Goal: Task Accomplishment & Management: Use online tool/utility

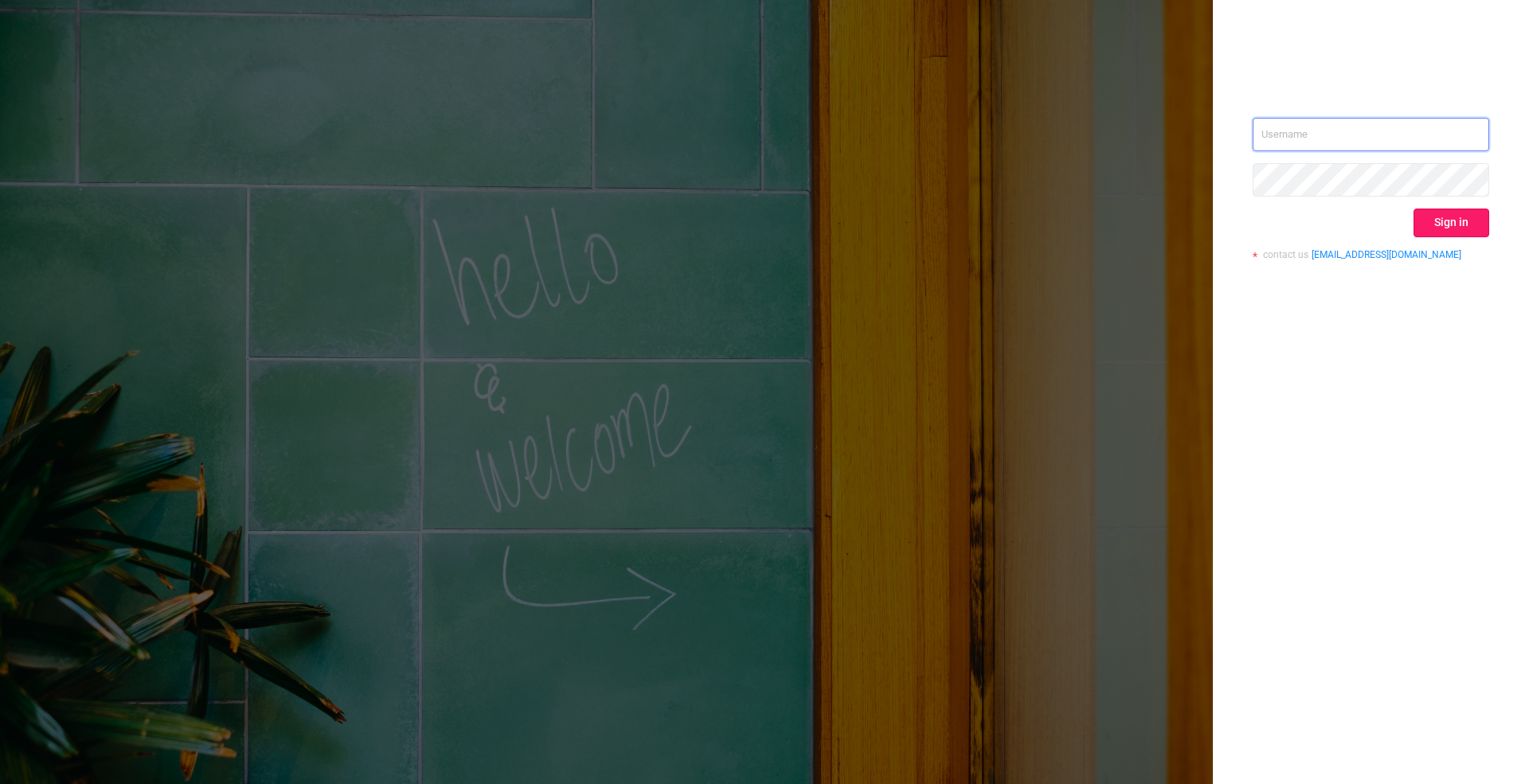
type input "[PERSON_NAME][EMAIL_ADDRESS][DOMAIN_NAME]"
click at [1460, 218] on button "Sign in" at bounding box center [1451, 223] width 75 height 28
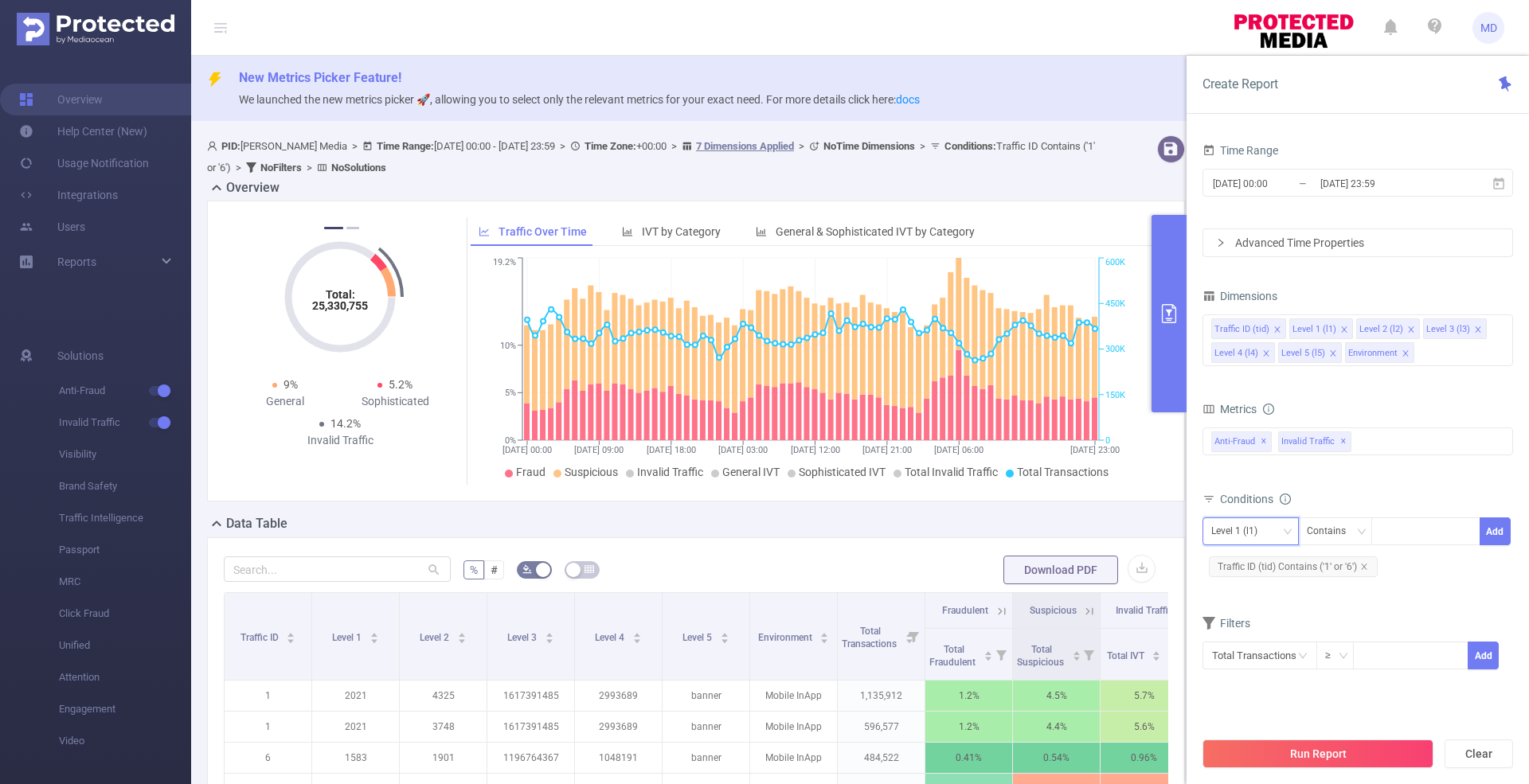
click at [1227, 520] on div "Level 1 (l1)" at bounding box center [1240, 532] width 57 height 27
click at [1236, 669] on li "Level 4 (l4)" at bounding box center [1251, 664] width 97 height 26
click at [1395, 525] on div at bounding box center [1425, 532] width 92 height 27
paste input "4f52e4780ffb42ce91ba64345e6cbea5"
type input "4f52e4780ffb42ce91ba64345e6cbea5"
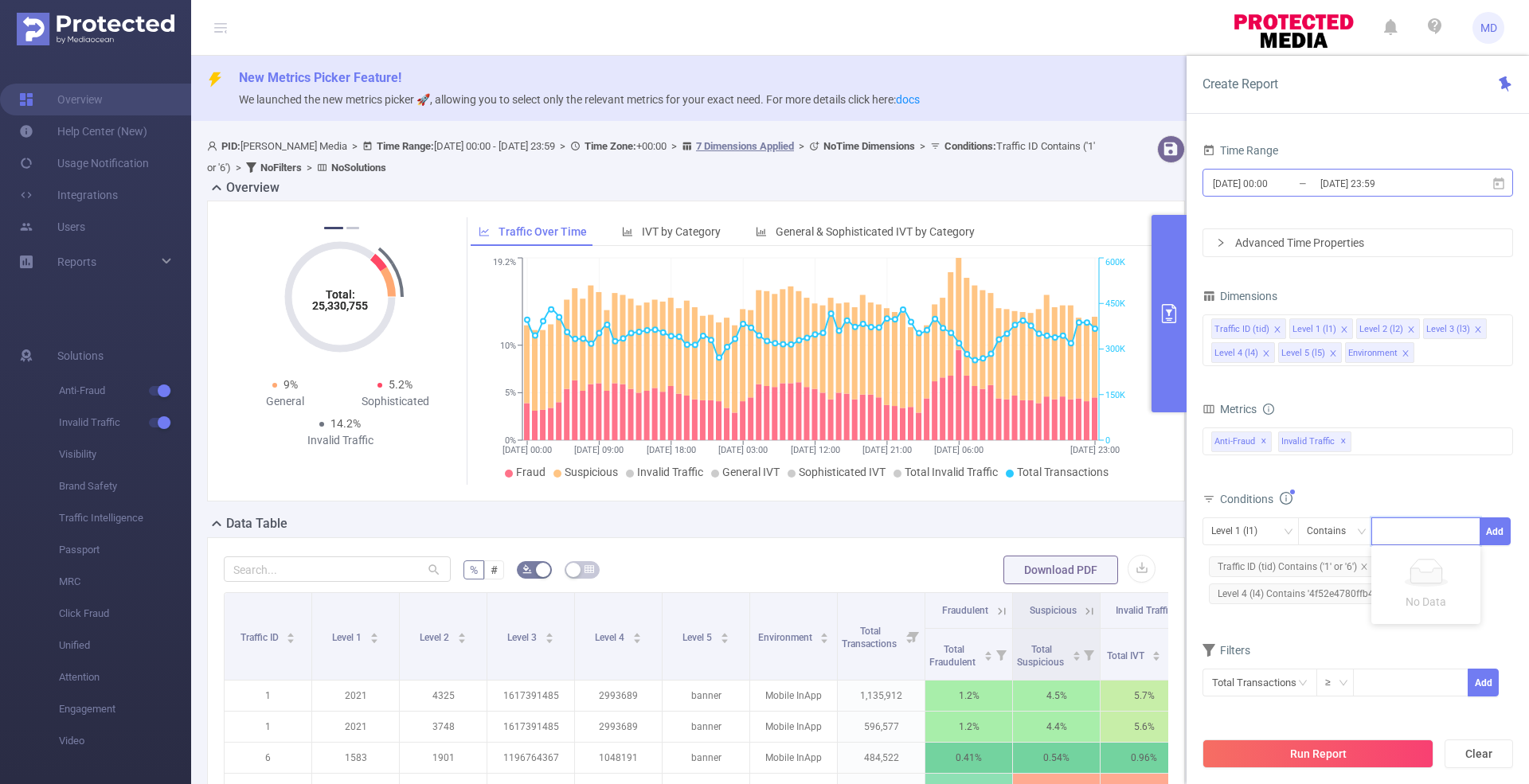
click at [1361, 188] on input "[DATE] 23:59" at bounding box center [1383, 183] width 129 height 21
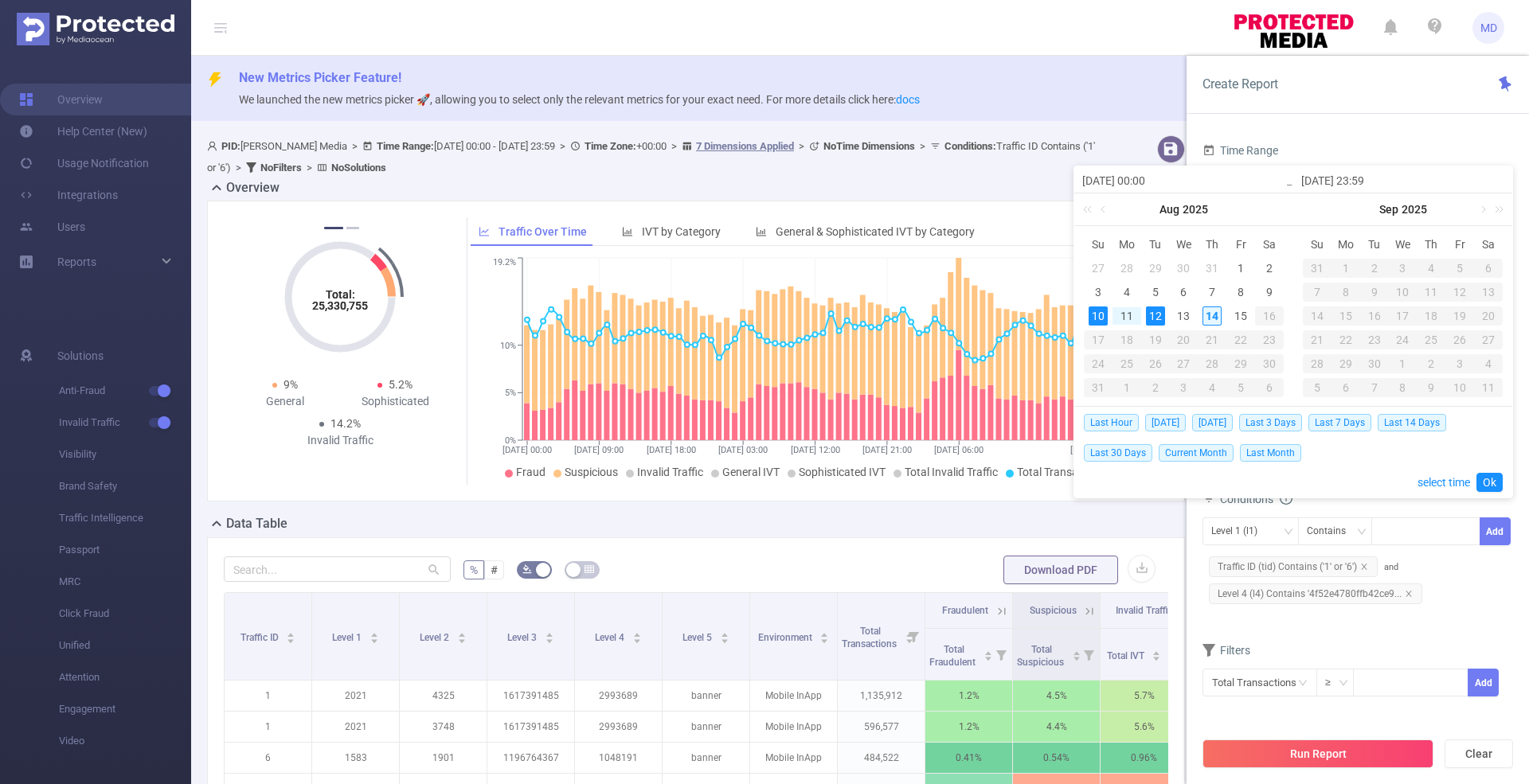
click at [1212, 311] on div "14" at bounding box center [1212, 316] width 19 height 19
click at [1159, 316] on div "12" at bounding box center [1155, 316] width 19 height 19
type input "[DATE] 00:00"
type input "[DATE] 23:59"
type input "[DATE] 00:00"
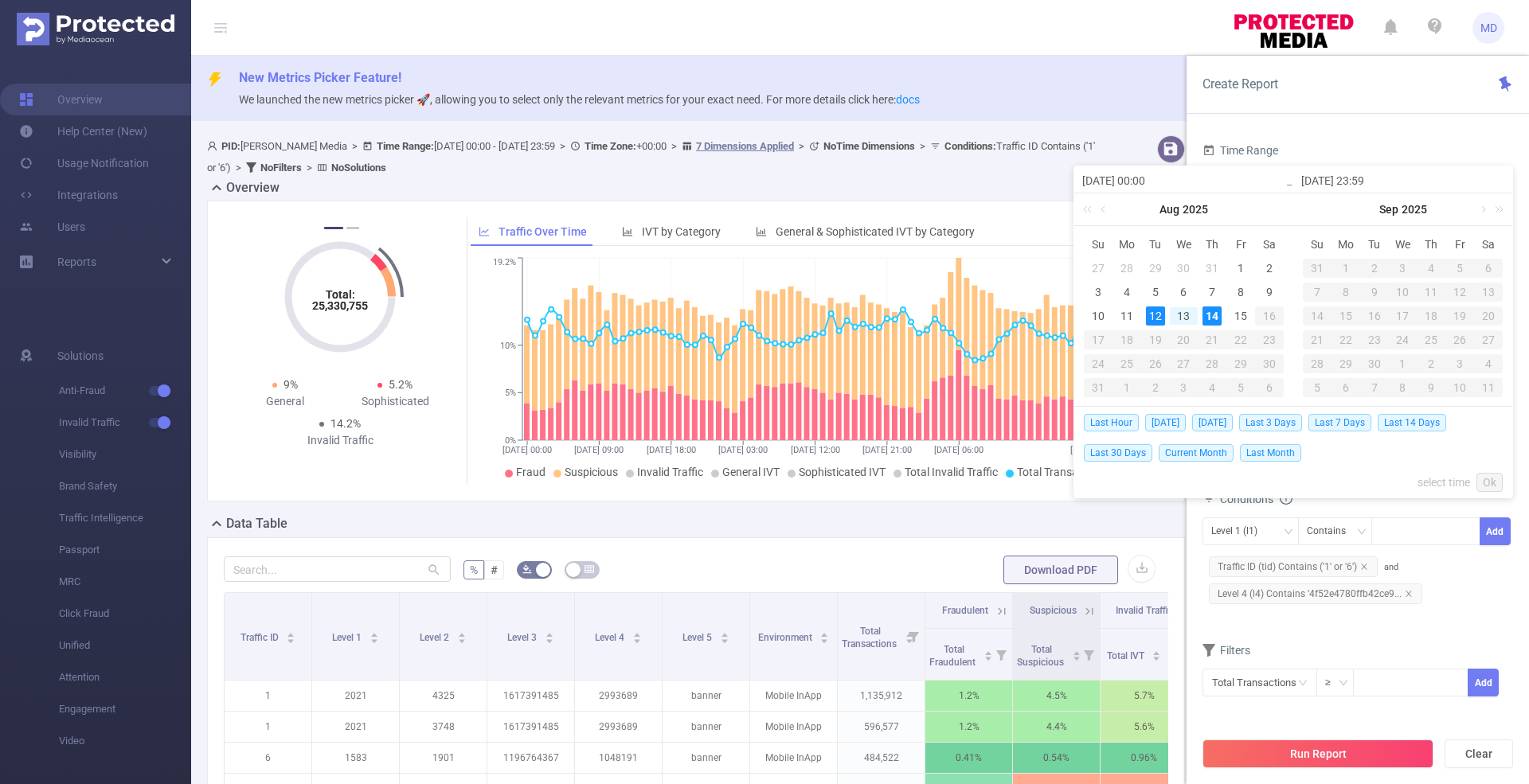
type input "[DATE] 23:59"
click at [1486, 485] on link "Ok" at bounding box center [1490, 483] width 27 height 19
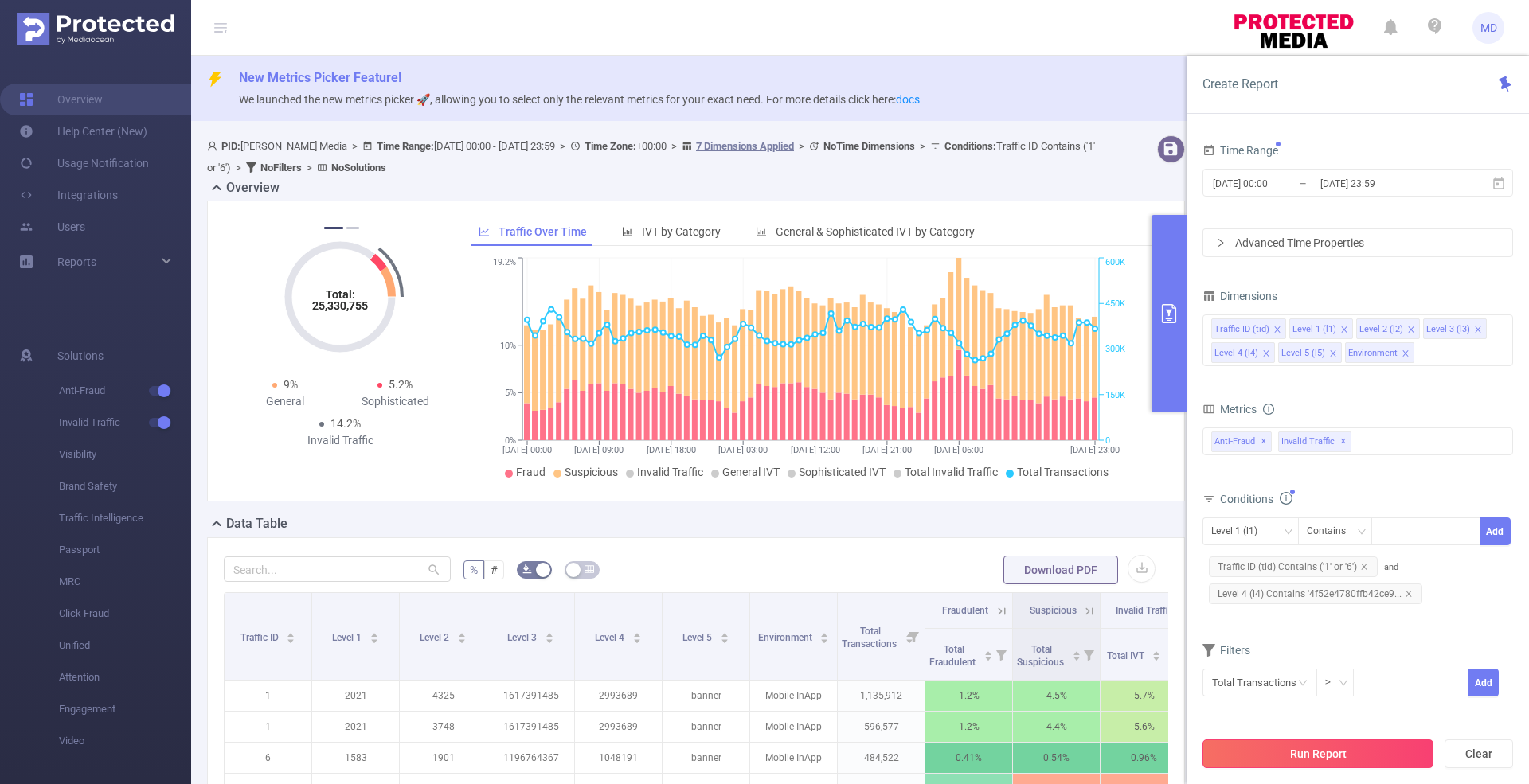
click at [1319, 754] on button "Run Report" at bounding box center [1318, 753] width 231 height 28
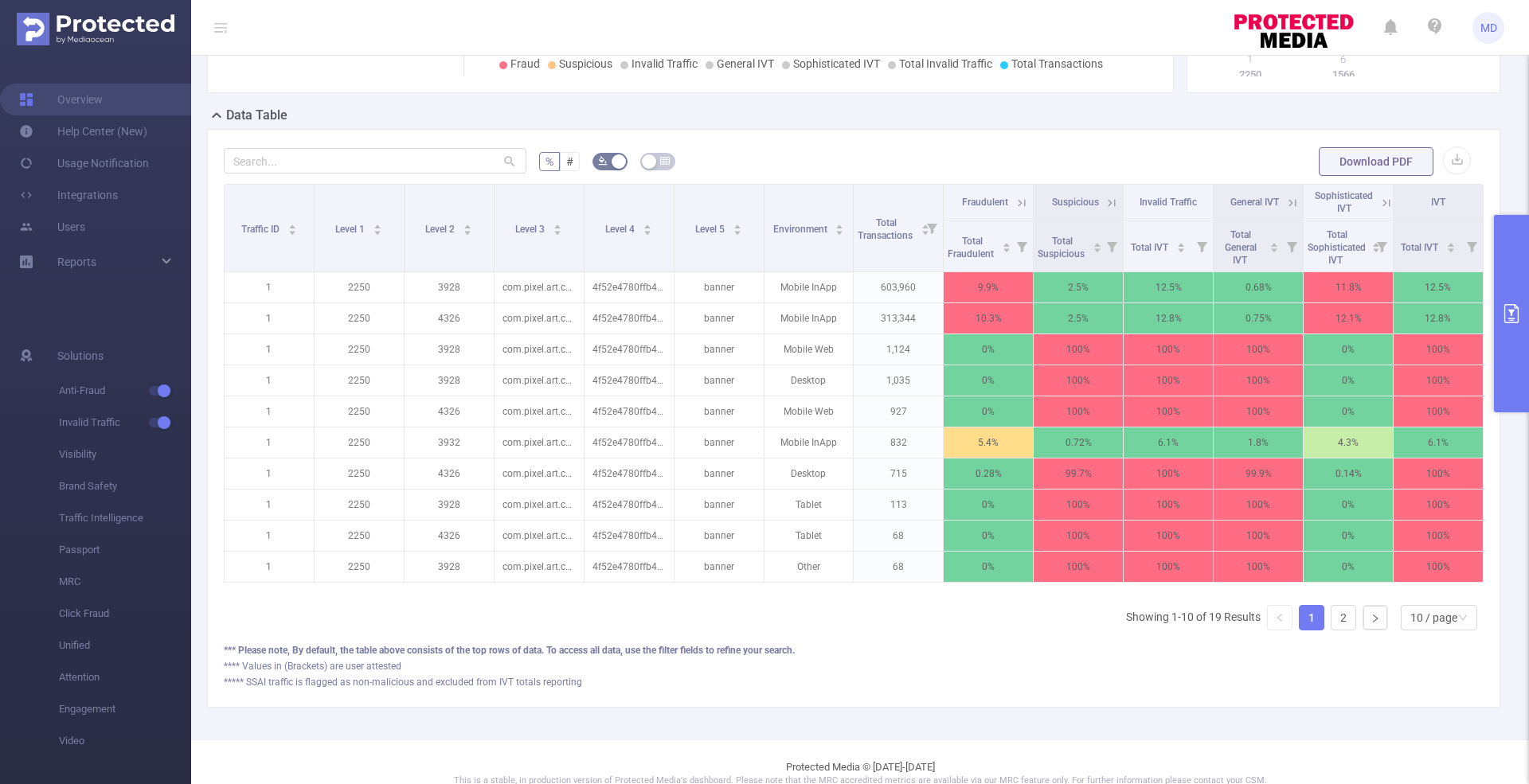
scroll to position [395, 0]
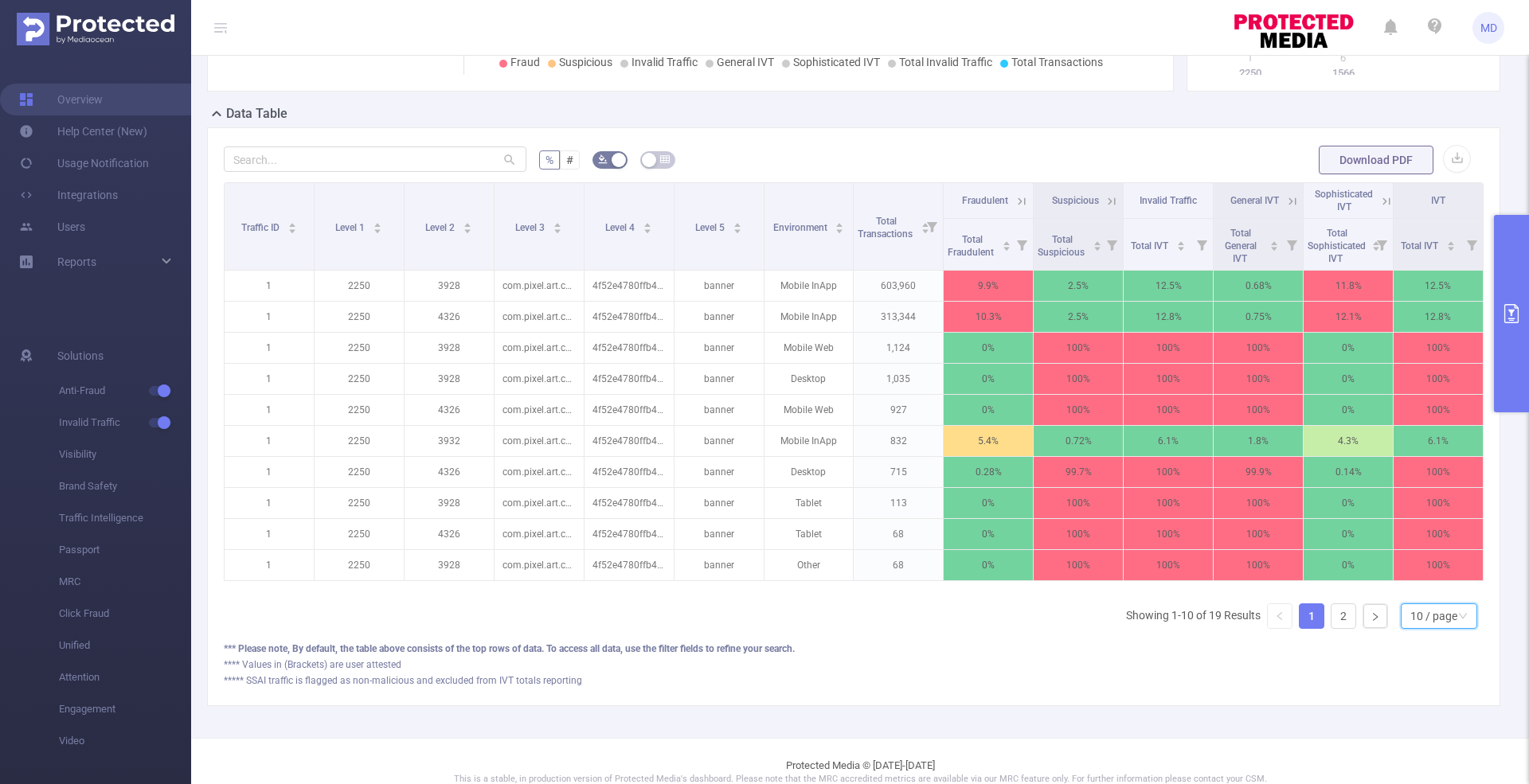
click at [1413, 628] on div "10 / page" at bounding box center [1433, 616] width 47 height 24
click at [1422, 595] on li "50 / page" at bounding box center [1423, 600] width 76 height 26
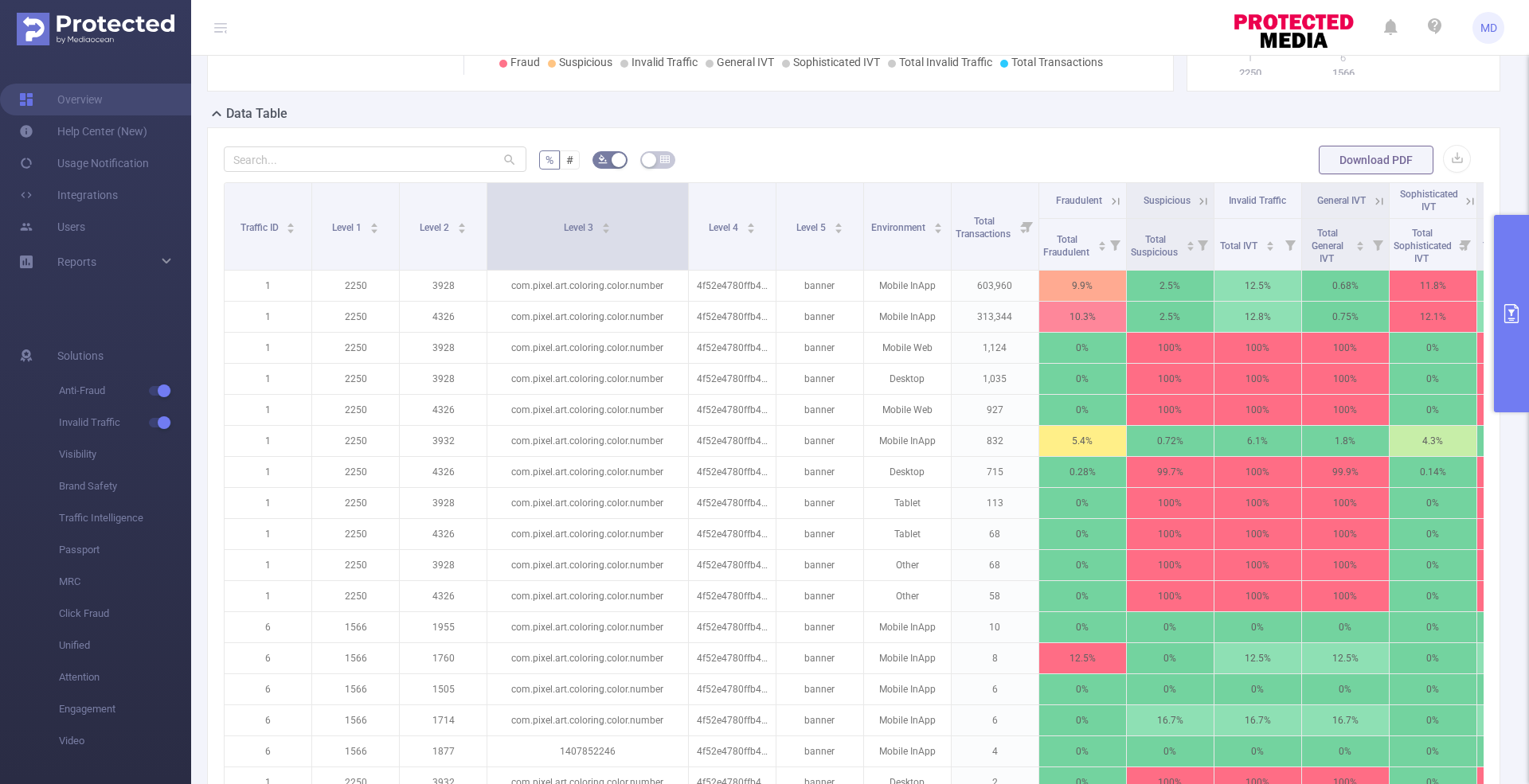
drag, startPoint x: 576, startPoint y: 237, endPoint x: 687, endPoint y: 263, distance: 114.0
click at [687, 263] on span at bounding box center [687, 226] width 8 height 86
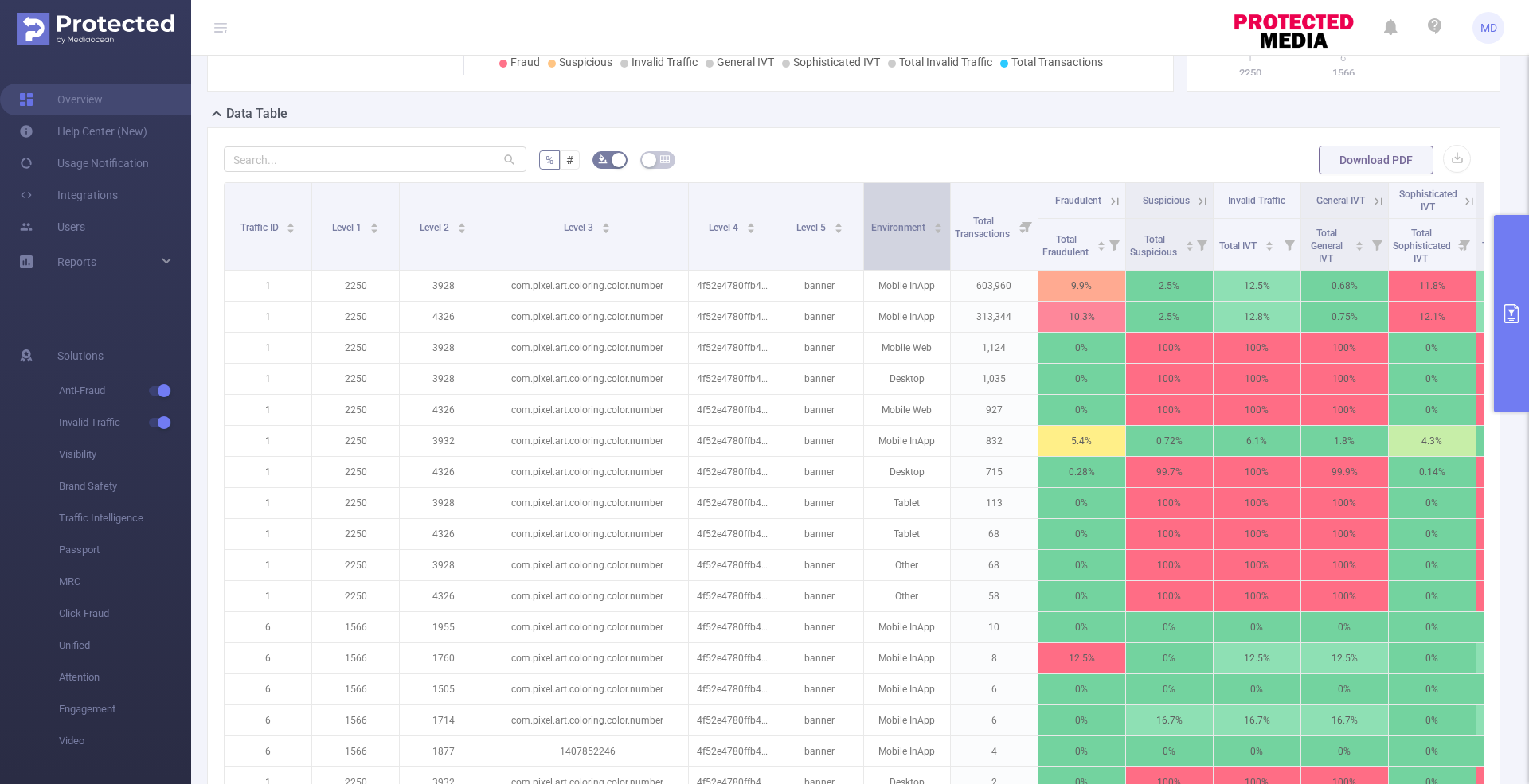
drag, startPoint x: 946, startPoint y: 209, endPoint x: 919, endPoint y: 209, distance: 27.0
click at [919, 209] on th "Environment" at bounding box center [907, 227] width 86 height 87
drag, startPoint x: 862, startPoint y: 210, endPoint x: 796, endPoint y: 224, distance: 67.5
click at [796, 224] on th "Level 5" at bounding box center [820, 227] width 87 height 87
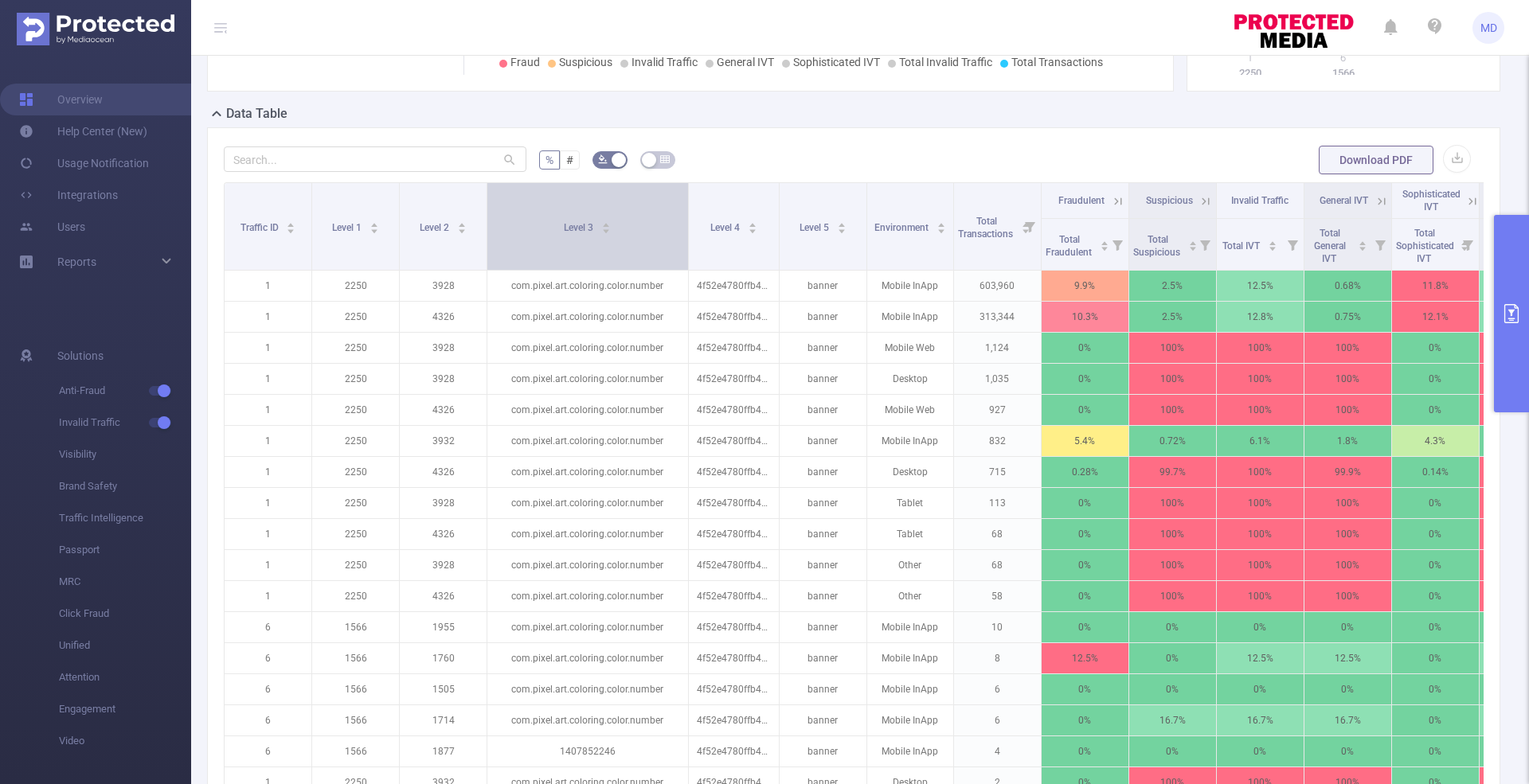
drag, startPoint x: 770, startPoint y: 235, endPoint x: 646, endPoint y: 232, distance: 124.0
click at [646, 219] on tr "Traffic ID Level 1 Level 2 Level 3 Level 4 Level 5 Environment Total Transactio…" at bounding box center [895, 201] width 1342 height 36
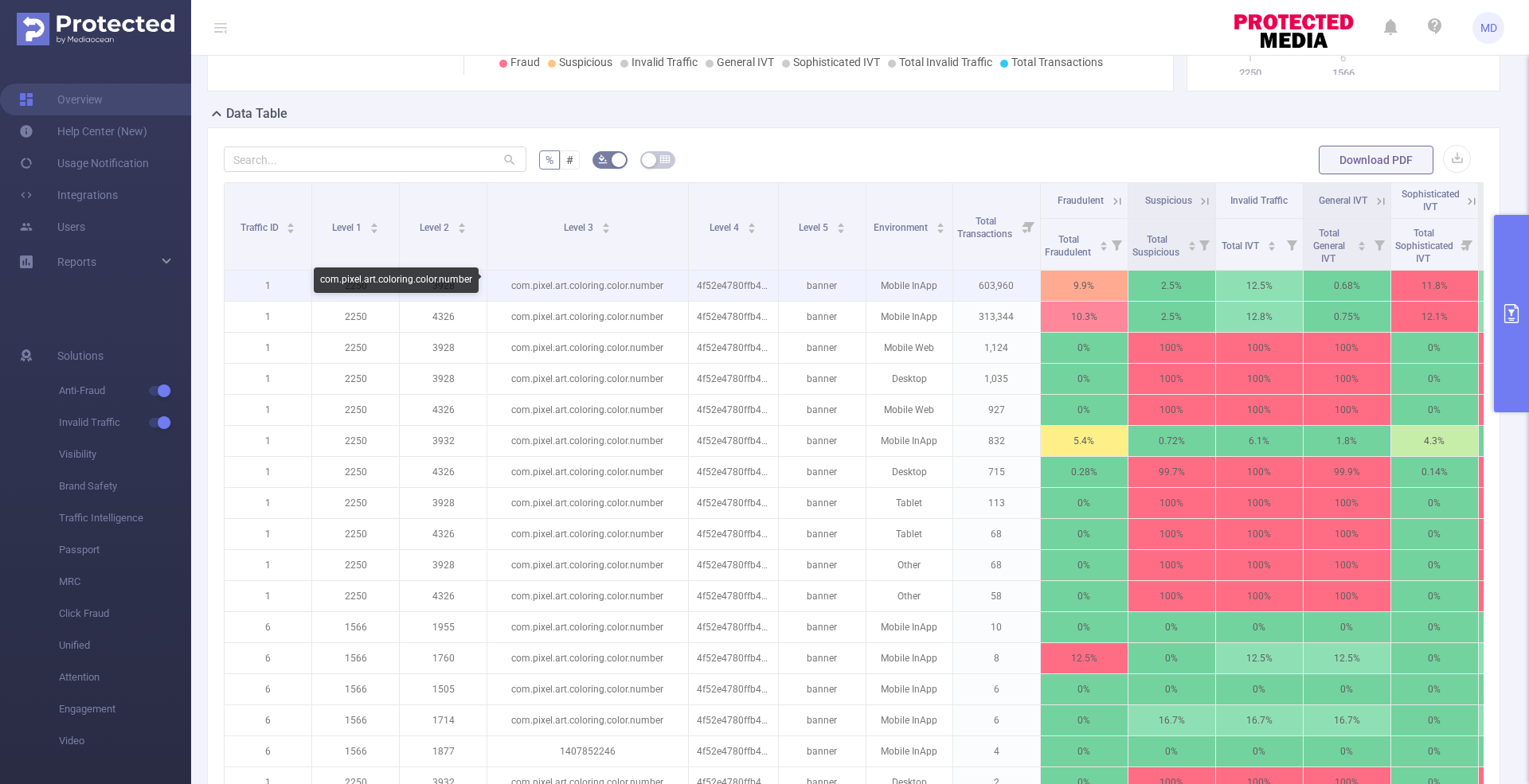
click at [631, 278] on p "com.pixel.art.coloring.color.number" at bounding box center [587, 285] width 200 height 30
copy p "com.pixel.art.coloring.color.number"
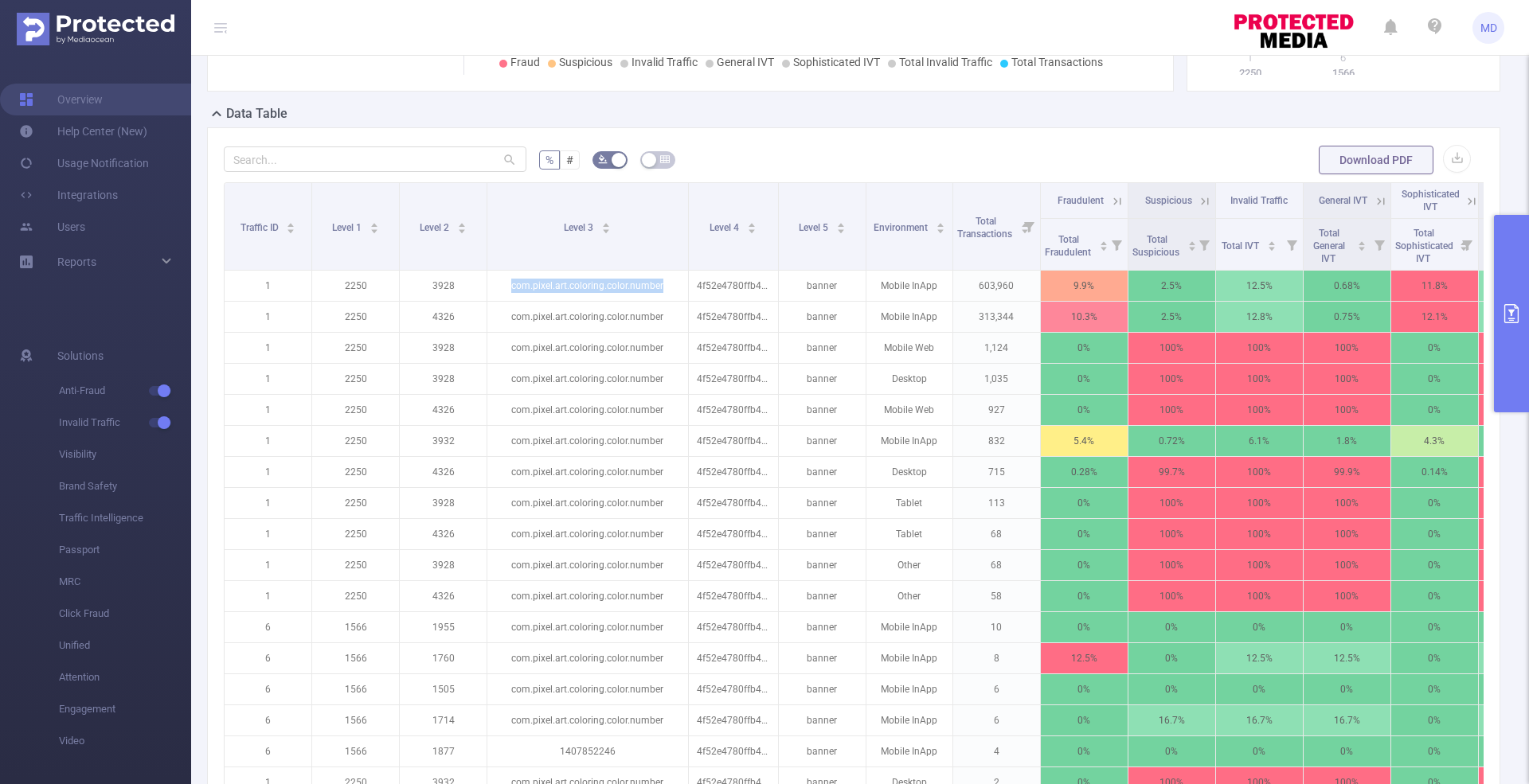
copy p "com.pixel.art.coloring.color.number"
click at [955, 104] on div "Data Table" at bounding box center [860, 116] width 1306 height 22
click at [1117, 196] on icon at bounding box center [1117, 201] width 15 height 15
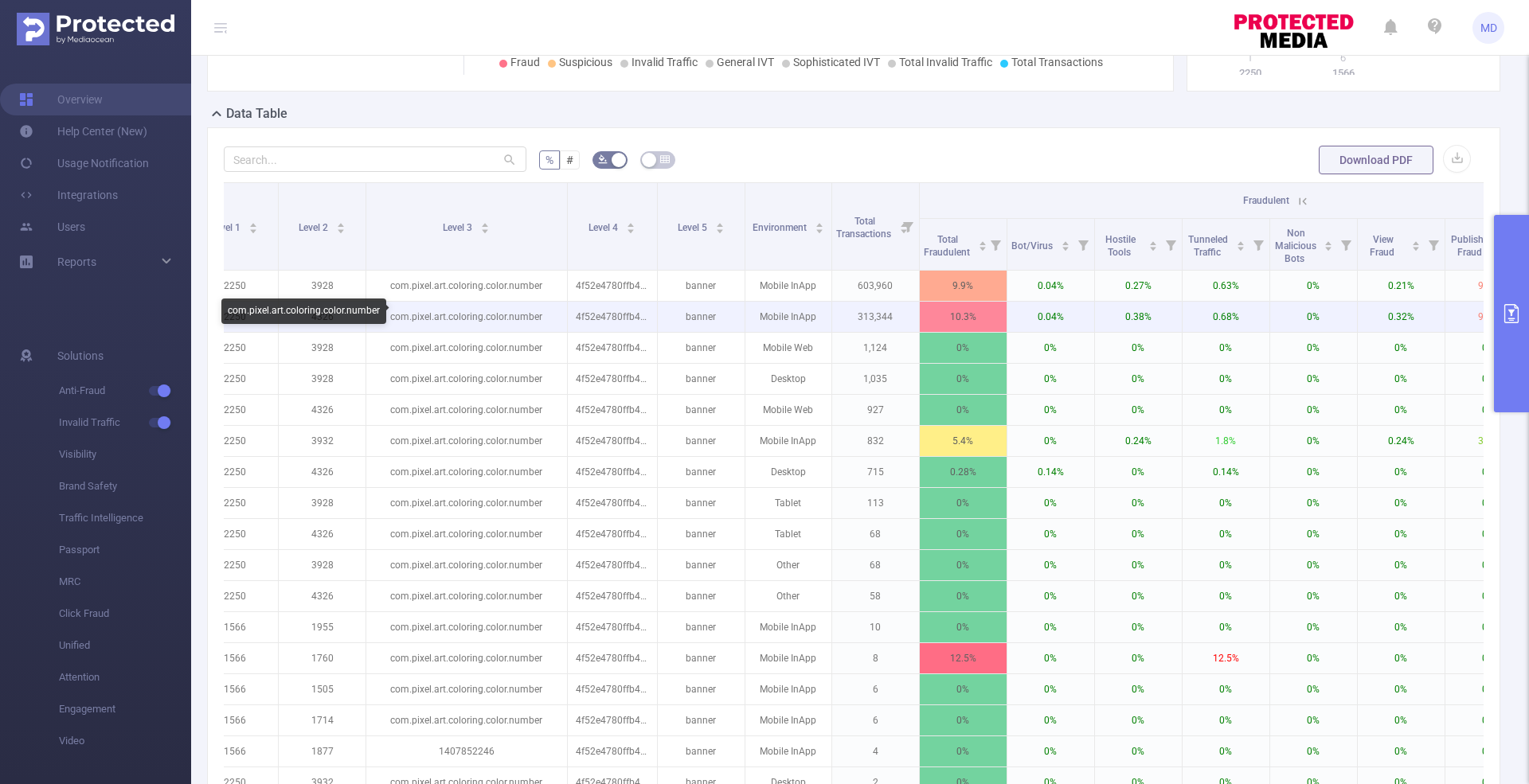
scroll to position [0, 0]
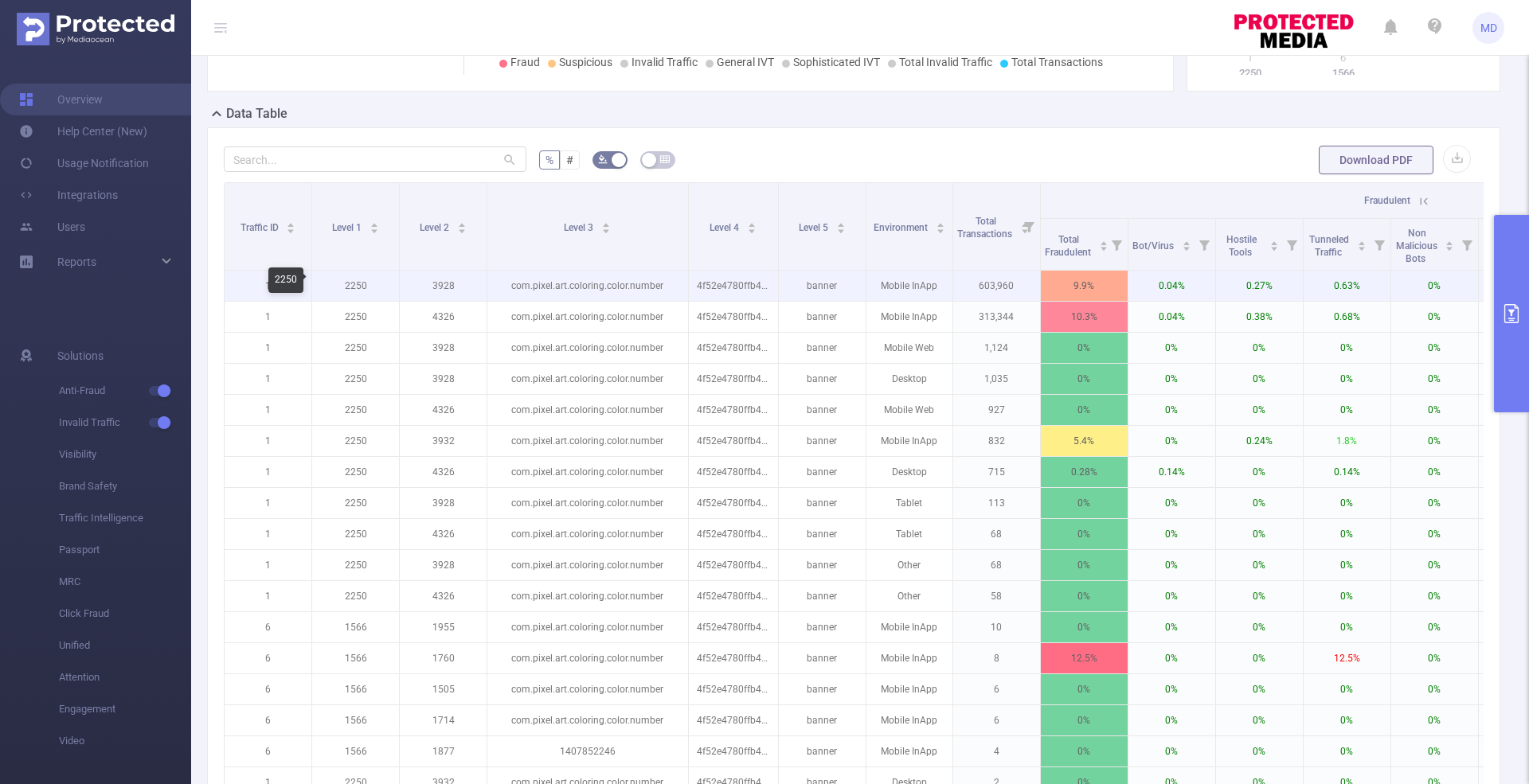
click at [358, 282] on p "2250" at bounding box center [355, 285] width 86 height 30
copy p "2250"
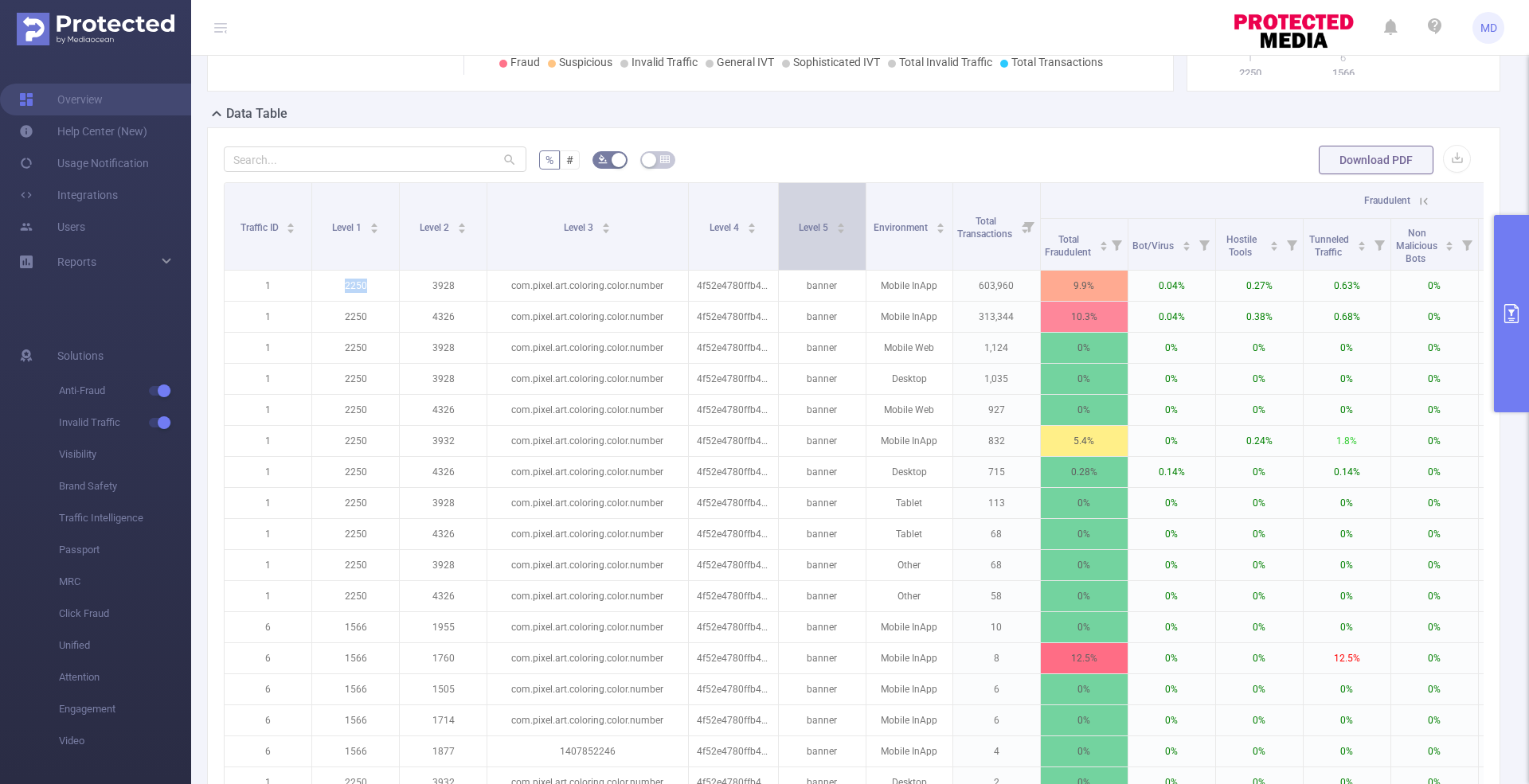
drag, startPoint x: 777, startPoint y: 223, endPoint x: 818, endPoint y: 228, distance: 41.3
click at [846, 226] on div "Level 5" at bounding box center [822, 226] width 47 height 16
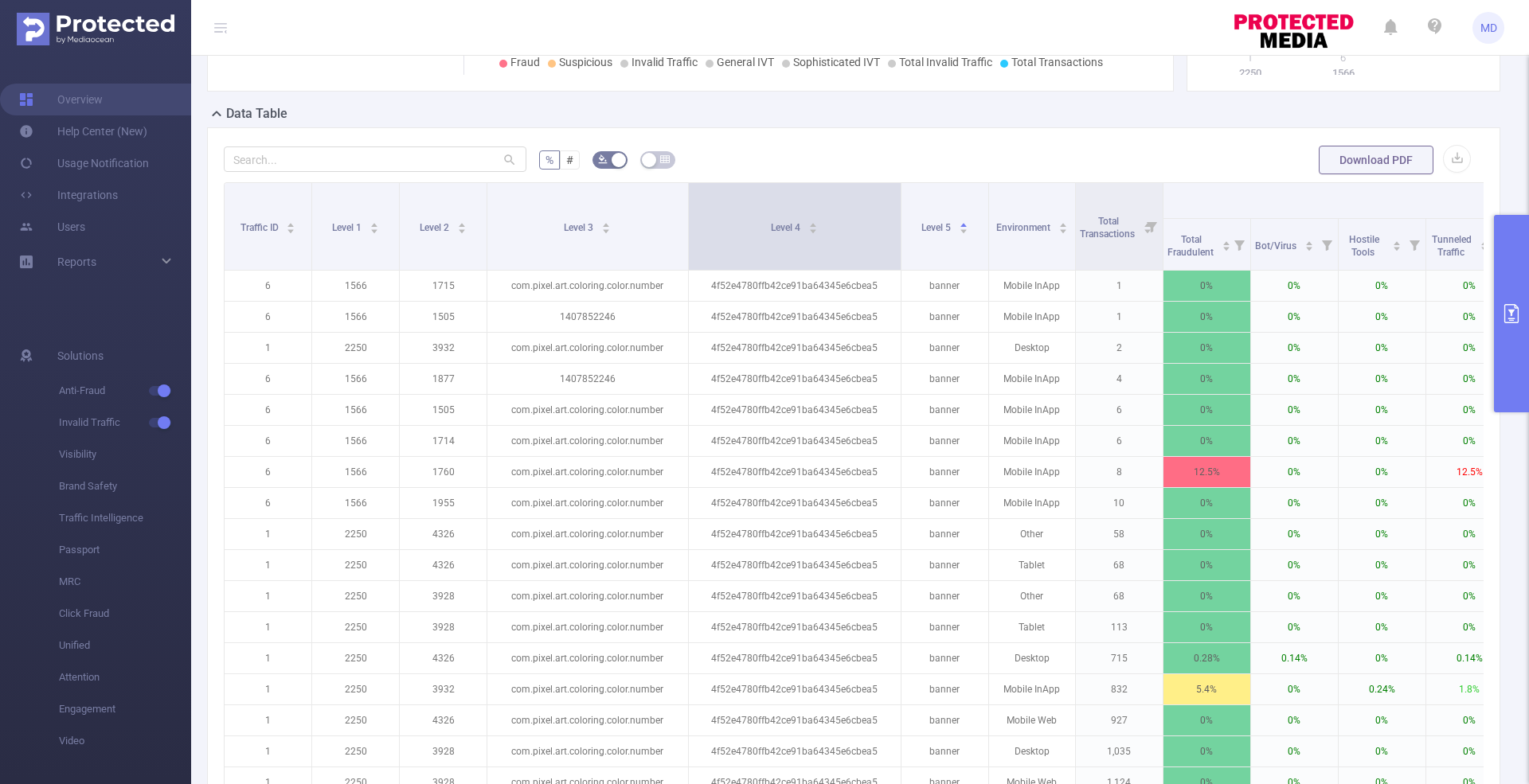
drag, startPoint x: 774, startPoint y: 233, endPoint x: 898, endPoint y: 211, distance: 125.9
click at [898, 211] on span at bounding box center [900, 226] width 8 height 86
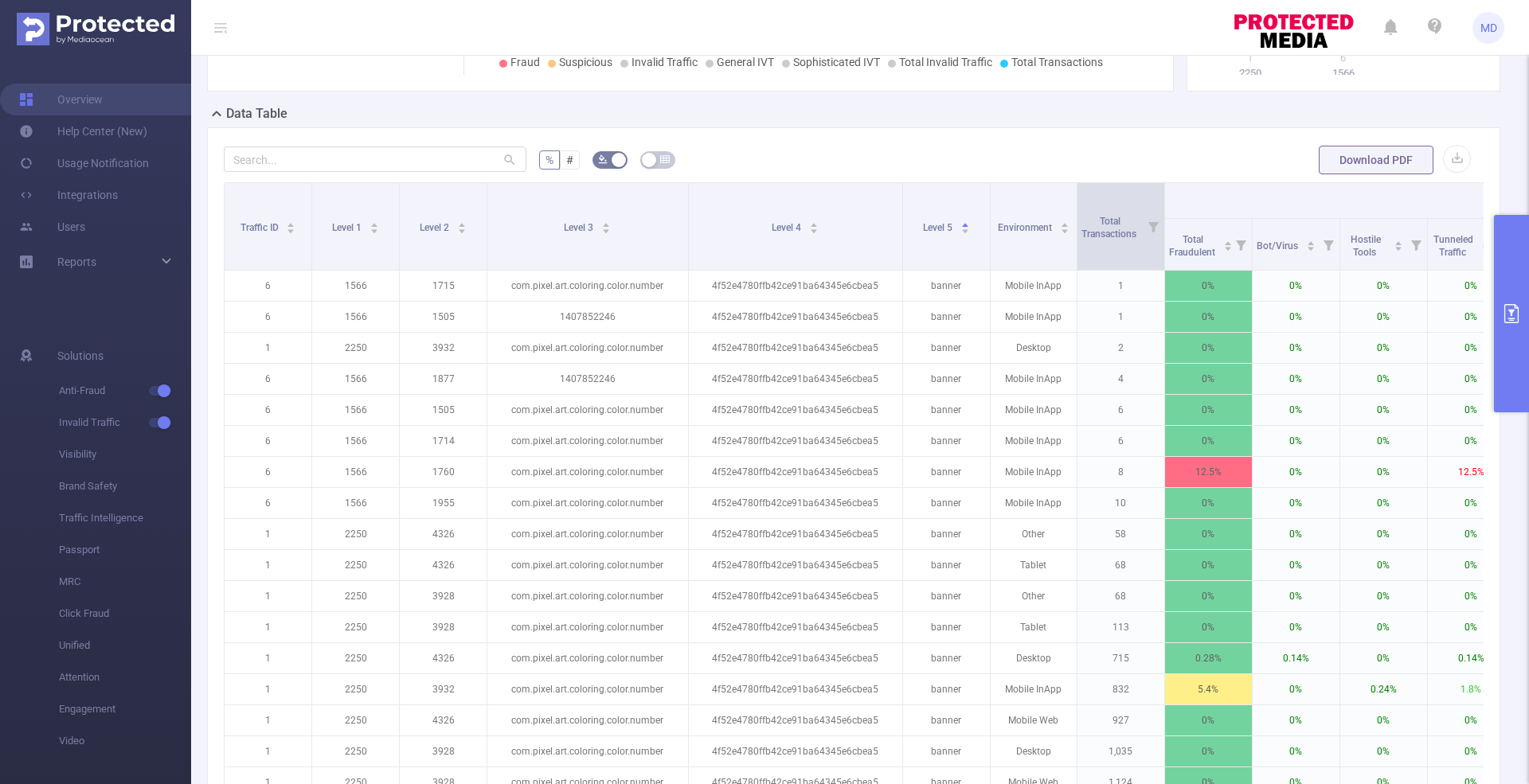
click at [1153, 224] on icon at bounding box center [1153, 228] width 10 height 10
click at [1229, 245] on icon at bounding box center [1240, 245] width 22 height 51
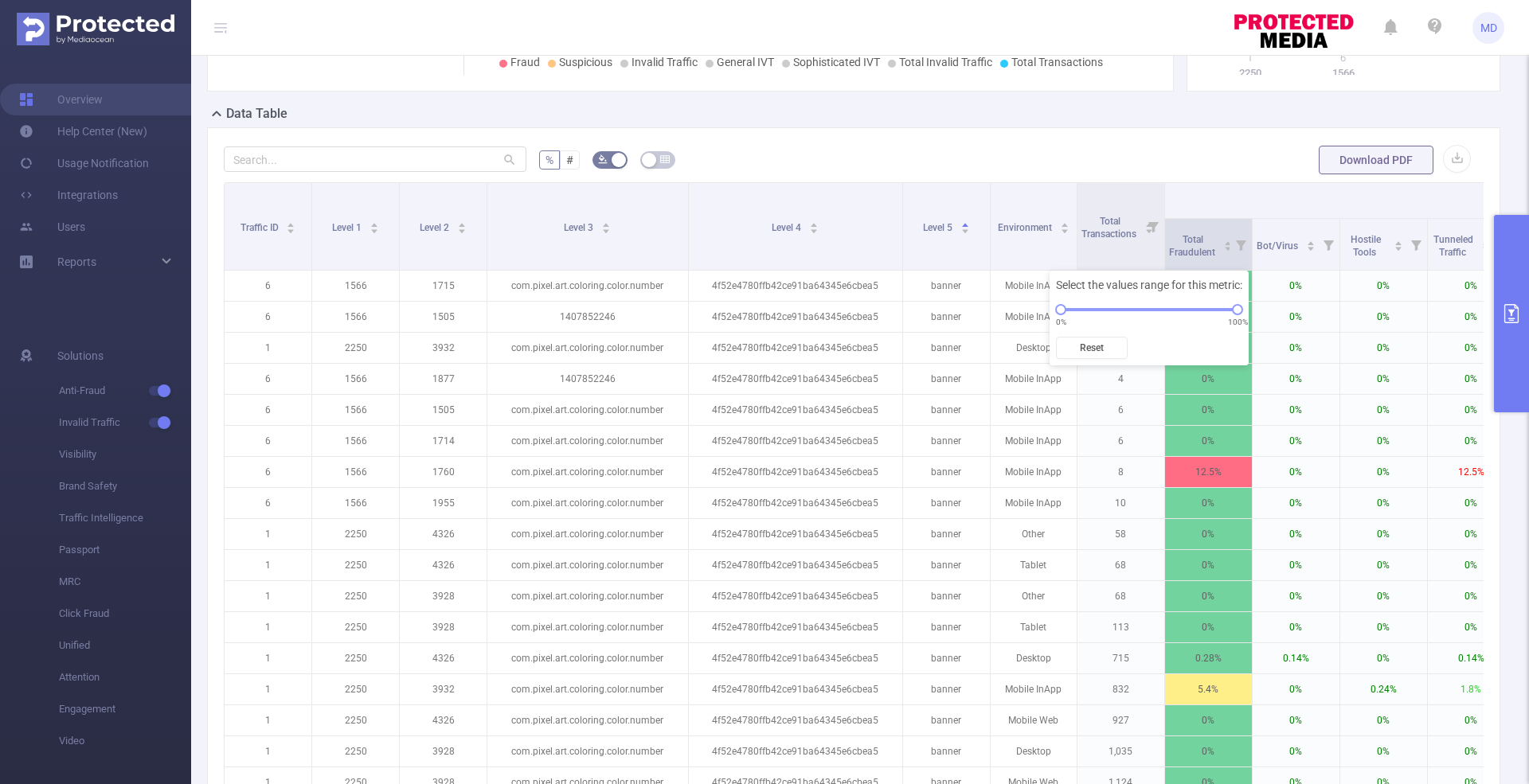
click at [1229, 252] on icon at bounding box center [1240, 245] width 22 height 51
click at [1228, 247] on icon "icon: caret-down" at bounding box center [1228, 249] width 9 height 9
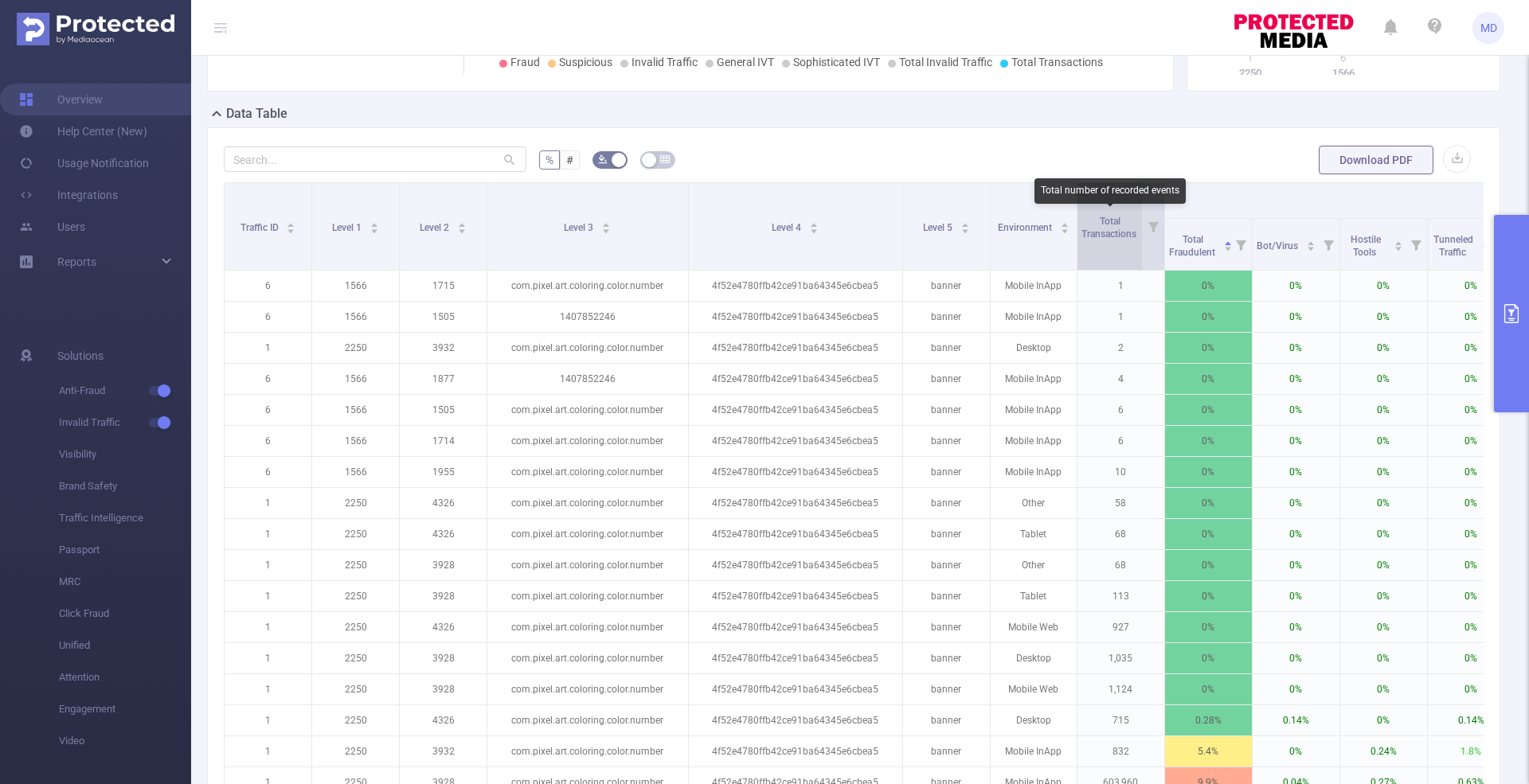
click at [1138, 236] on span "Total Transactions" at bounding box center [1110, 228] width 57 height 24
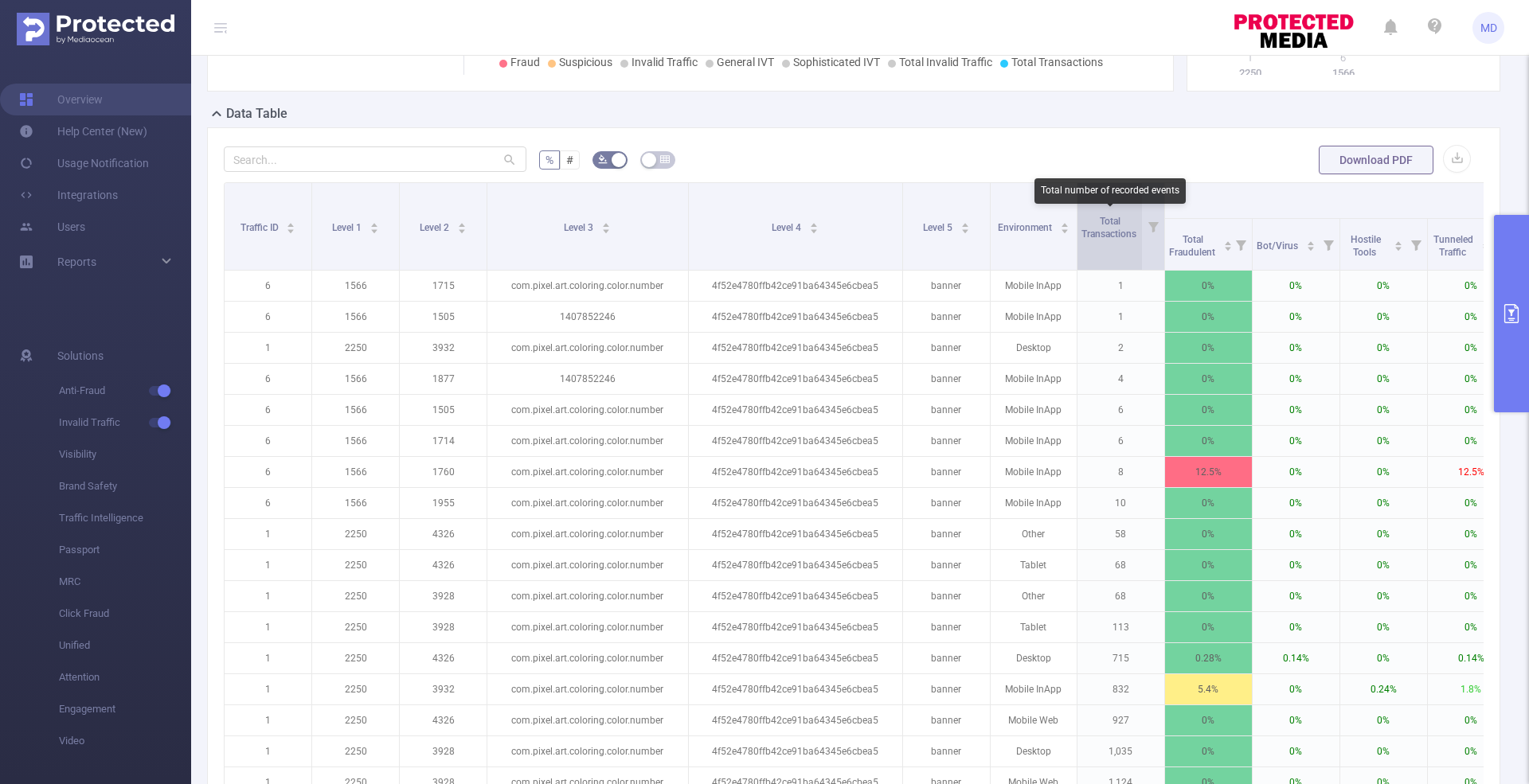
click at [1138, 236] on span "Total Transactions" at bounding box center [1110, 228] width 57 height 24
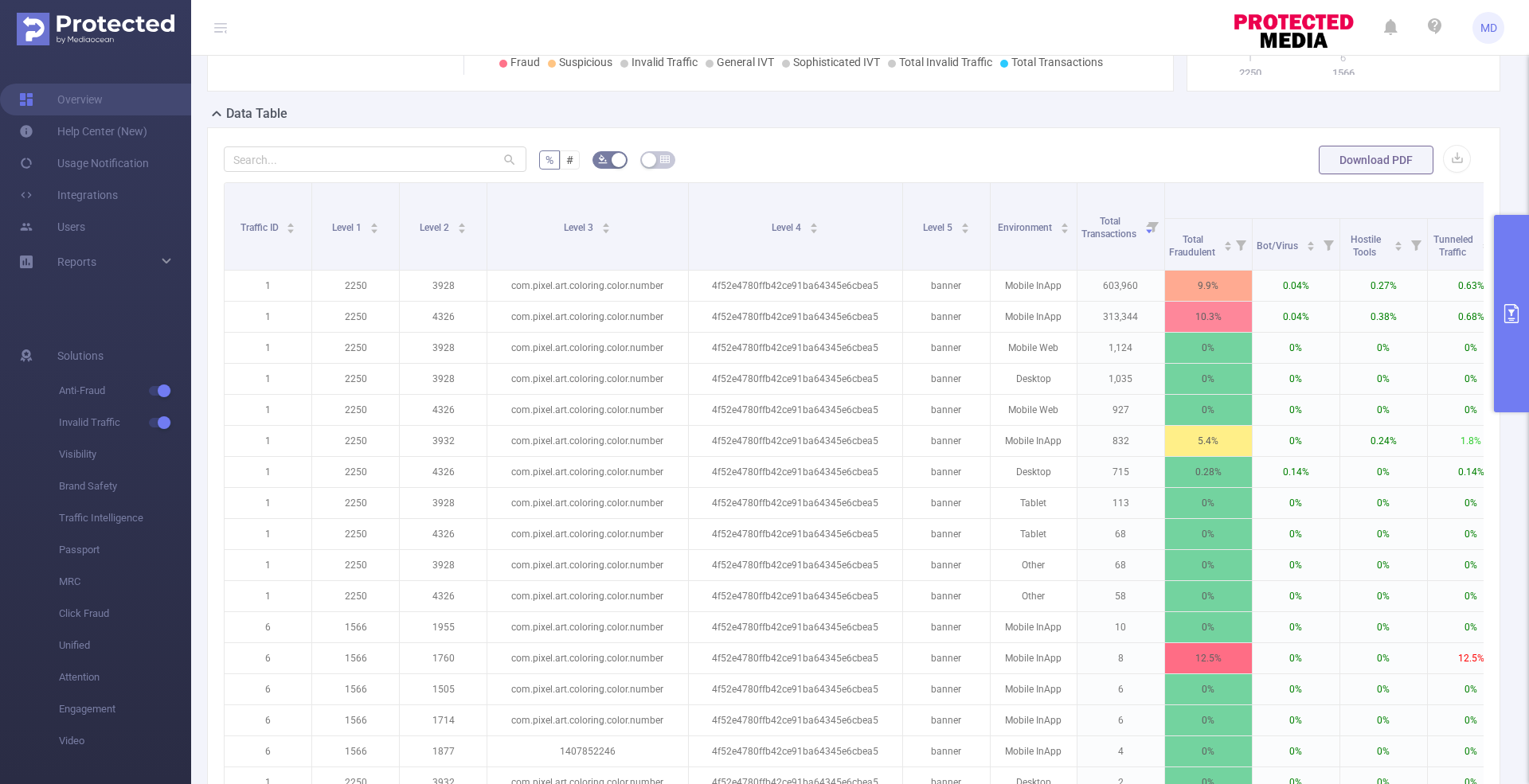
click at [996, 128] on div "% # Download PDF Traffic ID Level 1 Level 2 Level 3 Level 4 Level 5 Environment…" at bounding box center [854, 556] width 1294 height 858
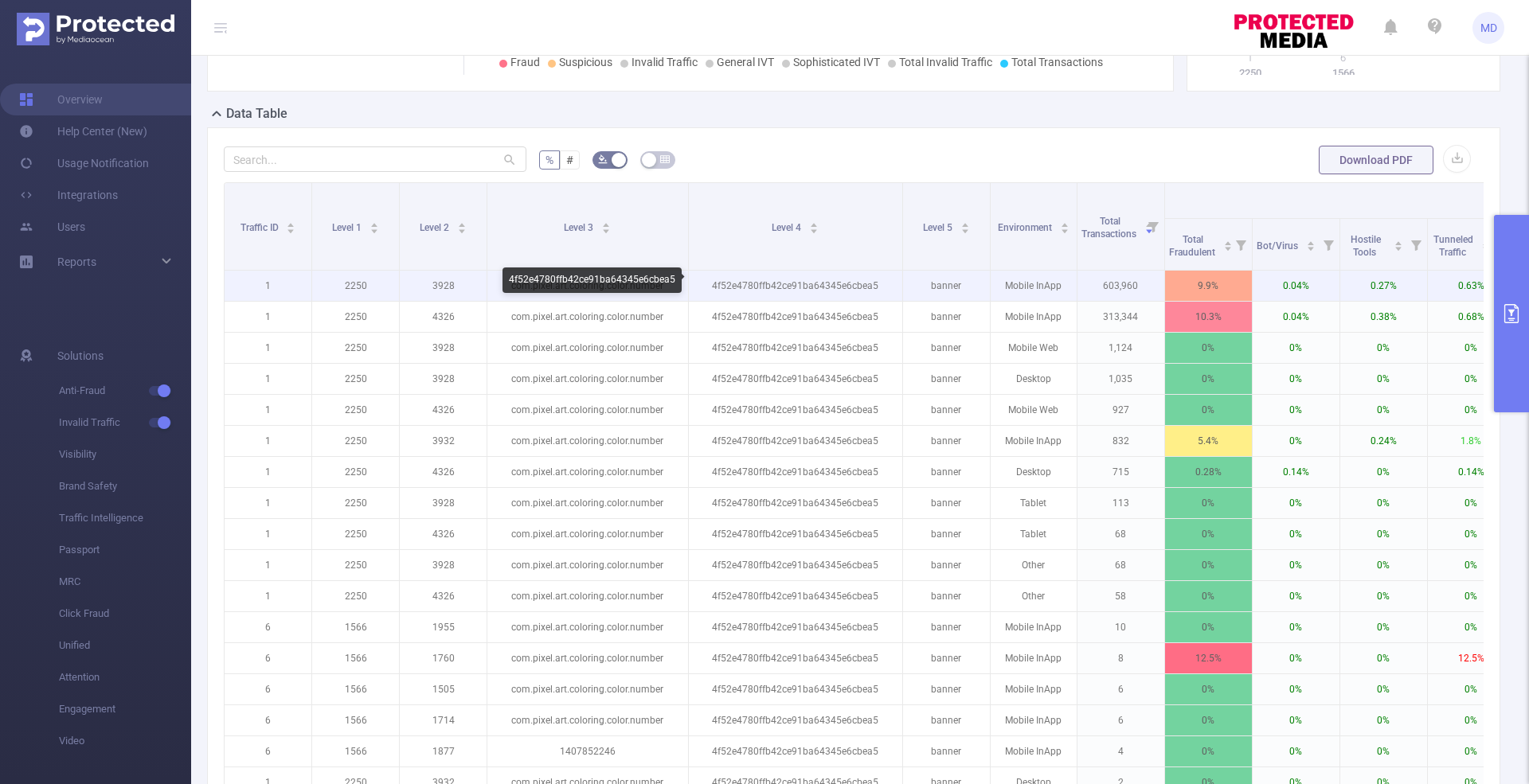
click at [862, 282] on p "4f52e4780ffb42ce91ba64345e6cbea5" at bounding box center [795, 285] width 213 height 30
copy p "4f52e4780ffb42ce91ba64345e6cbea5"
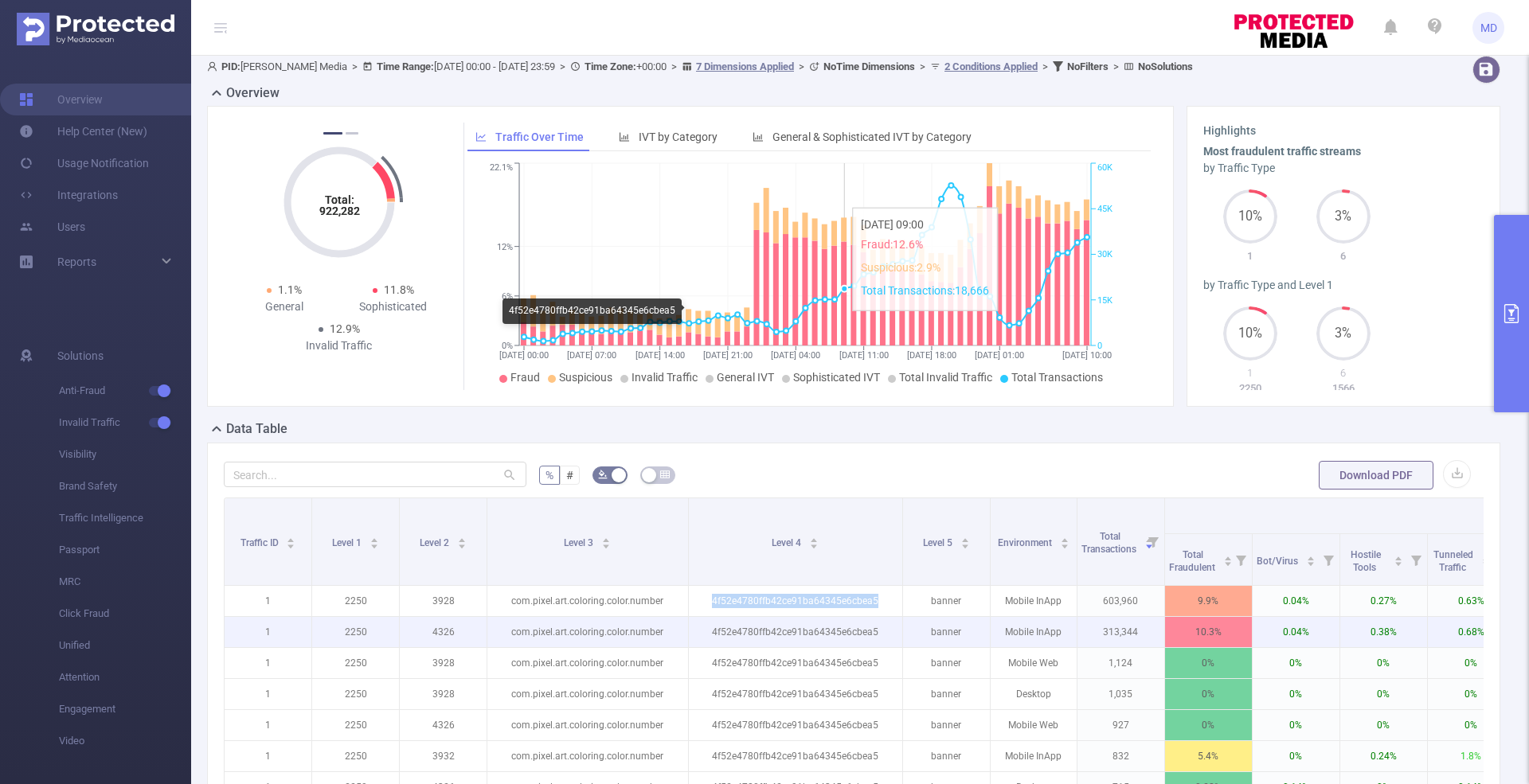
scroll to position [79, 0]
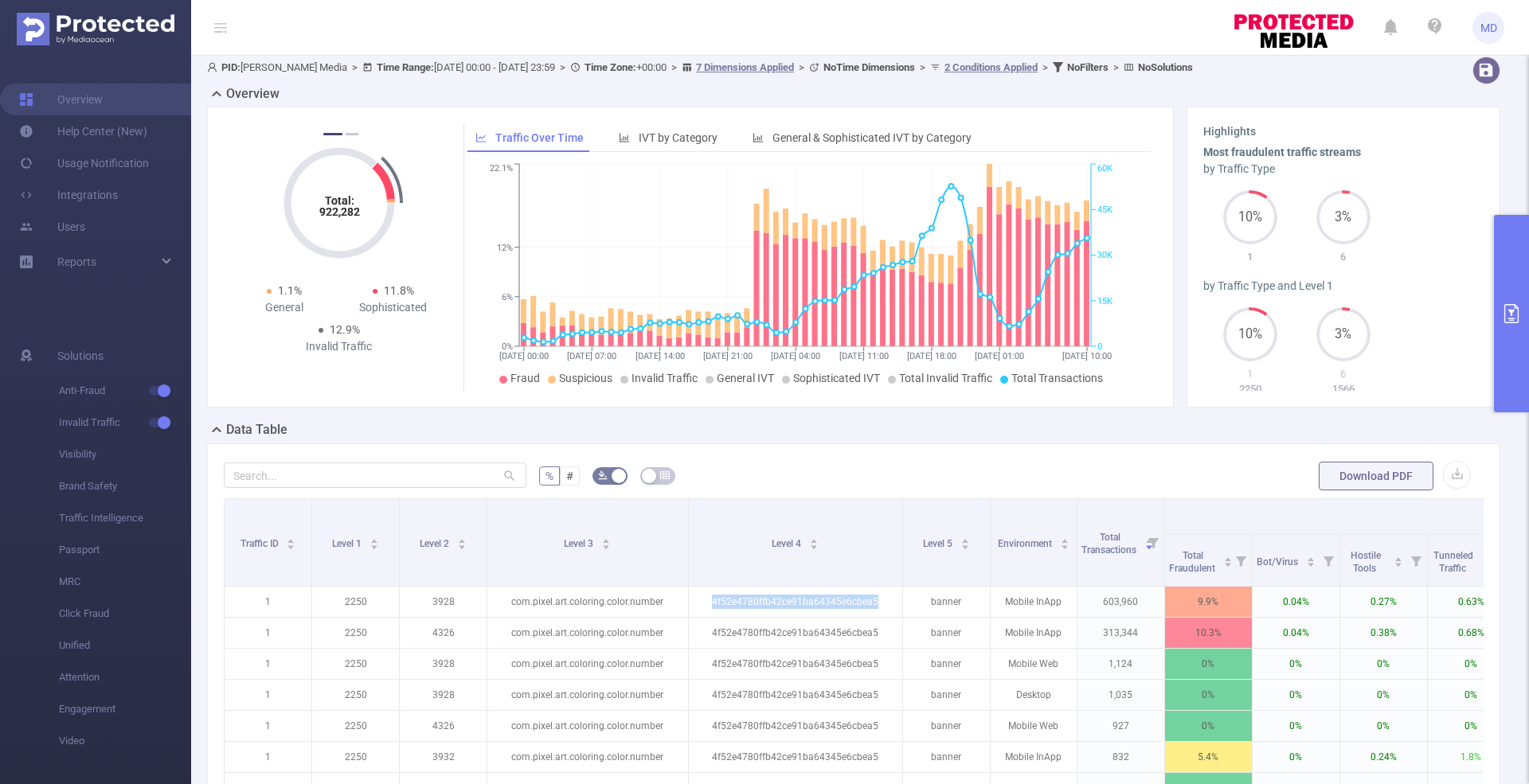
click at [1511, 246] on button "primary" at bounding box center [1511, 313] width 35 height 198
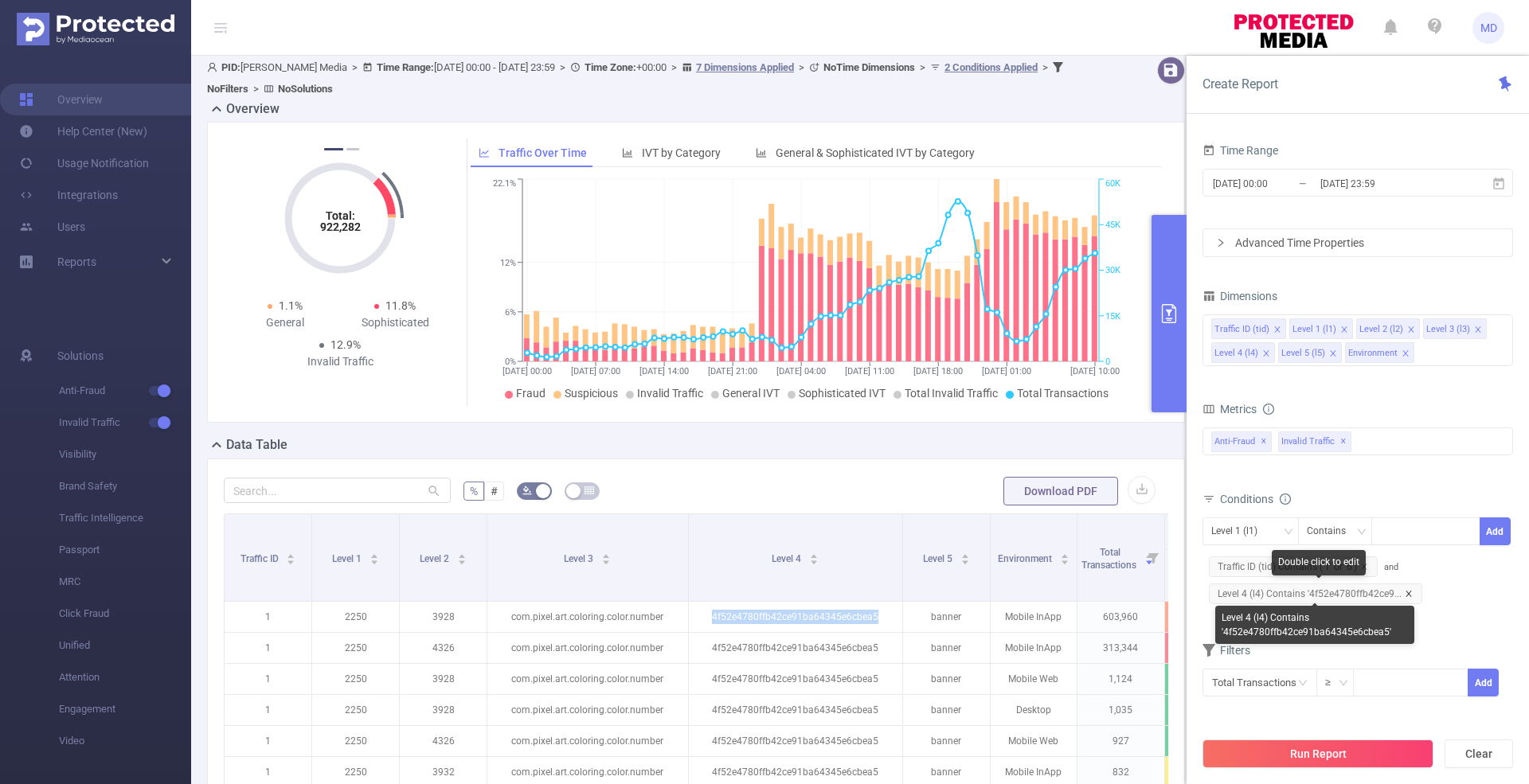
click at [1407, 594] on icon "icon: close" at bounding box center [1408, 593] width 8 height 8
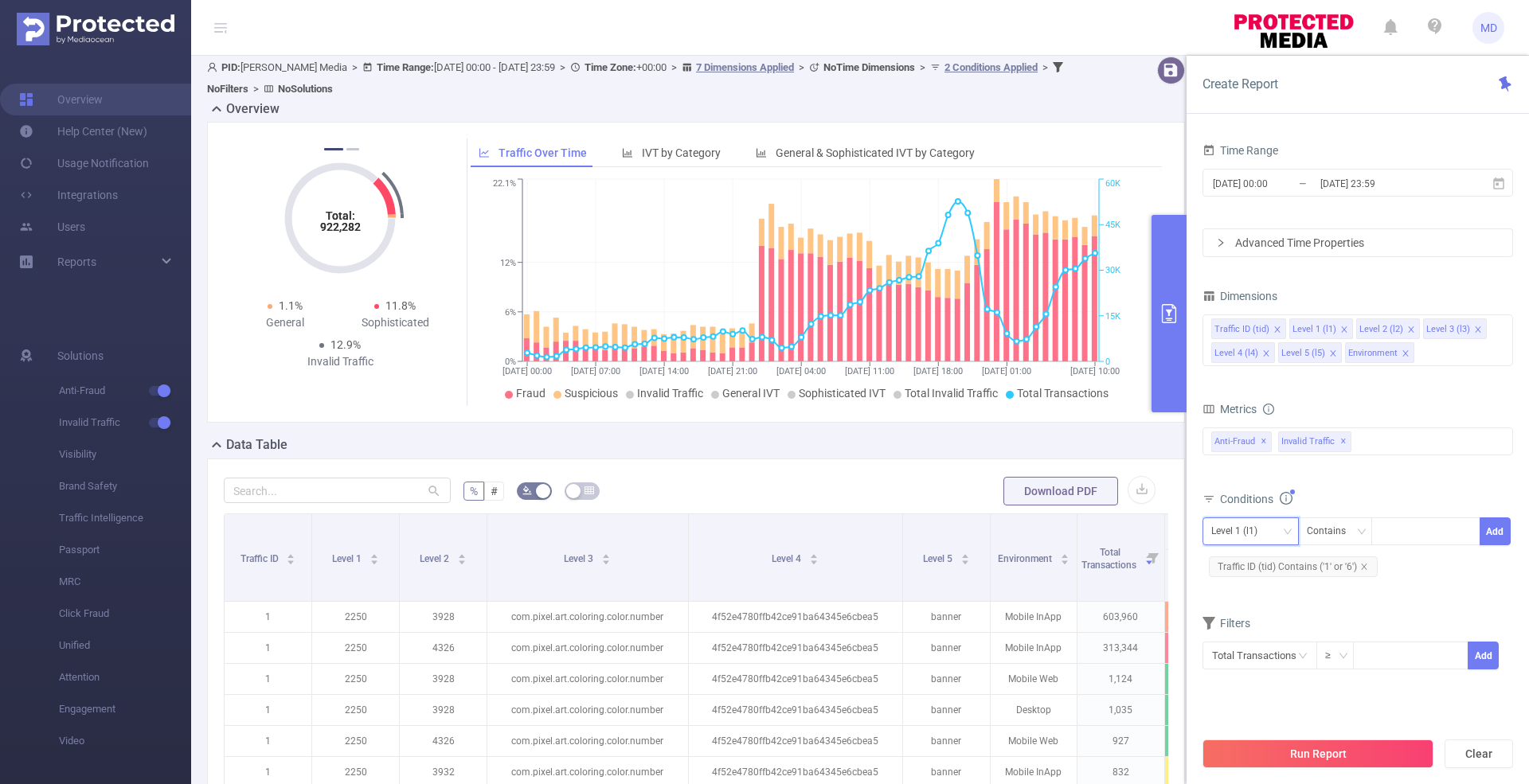
click at [1252, 542] on div "Level 1 (l1)" at bounding box center [1251, 532] width 97 height 28
click at [1248, 659] on li "Level 4 (l4)" at bounding box center [1251, 664] width 97 height 26
click at [1413, 530] on div at bounding box center [1425, 532] width 92 height 27
paste input "1100045559"
type input "1100045559"
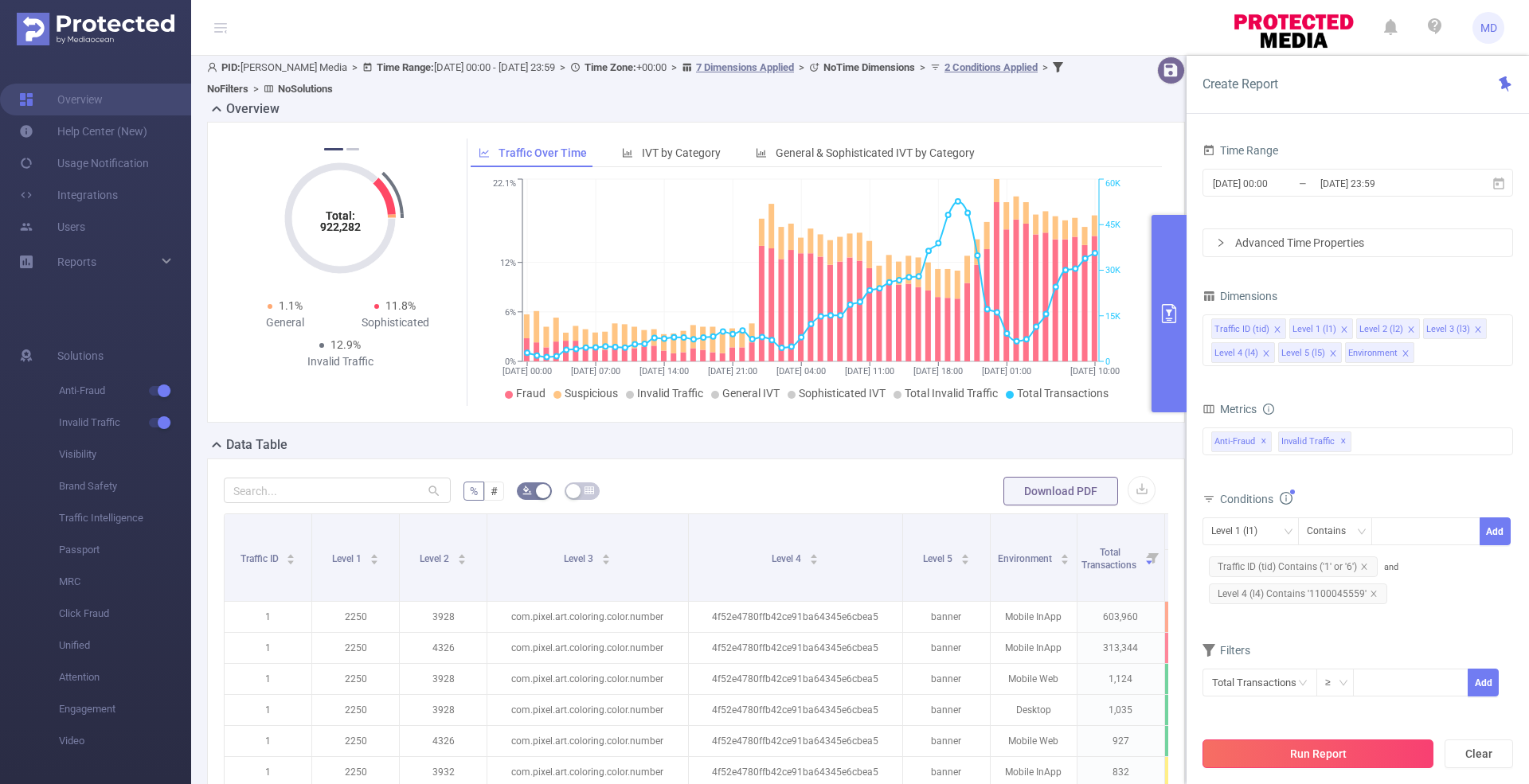
click at [1394, 757] on button "Run Report" at bounding box center [1318, 753] width 231 height 28
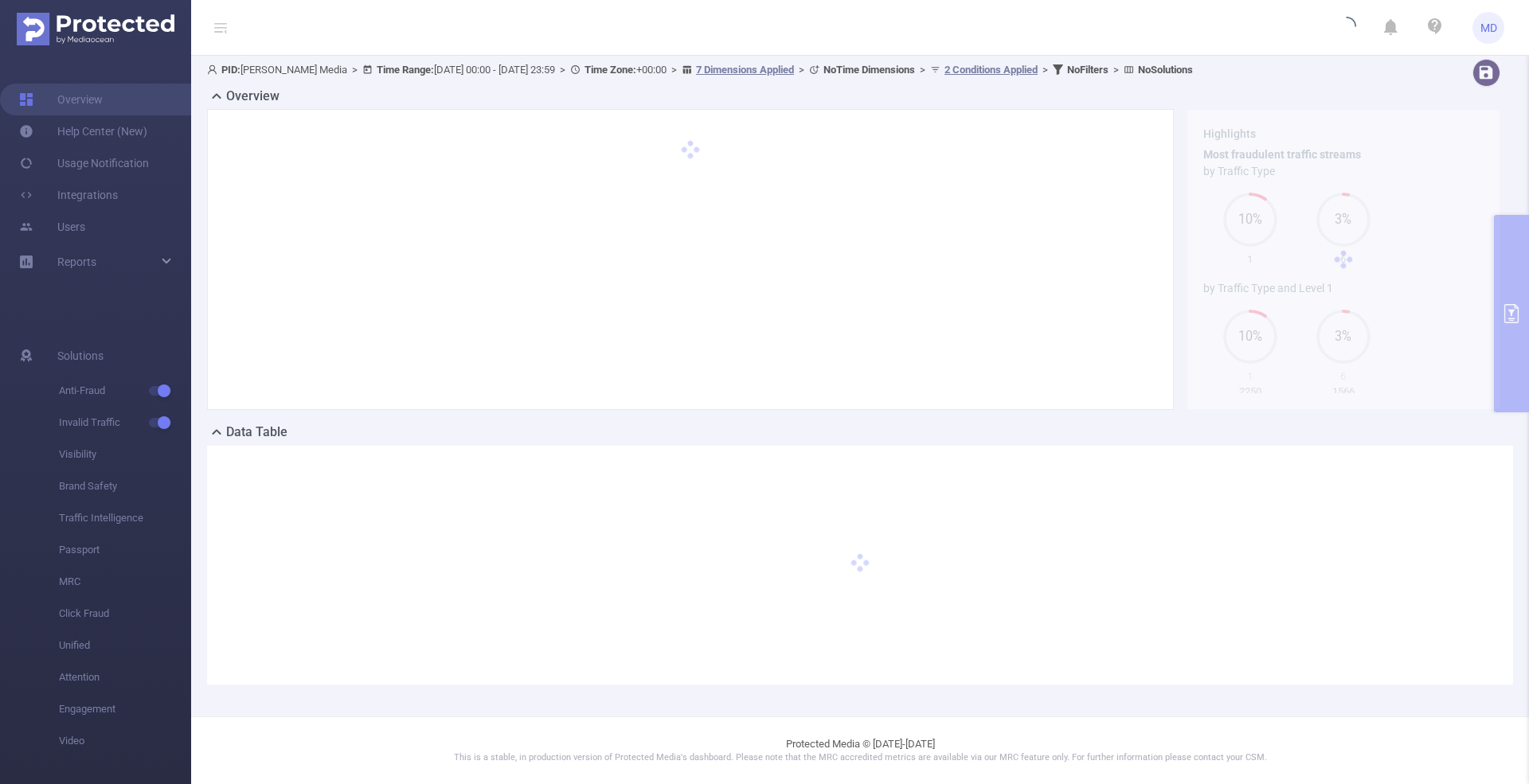
scroll to position [74, 0]
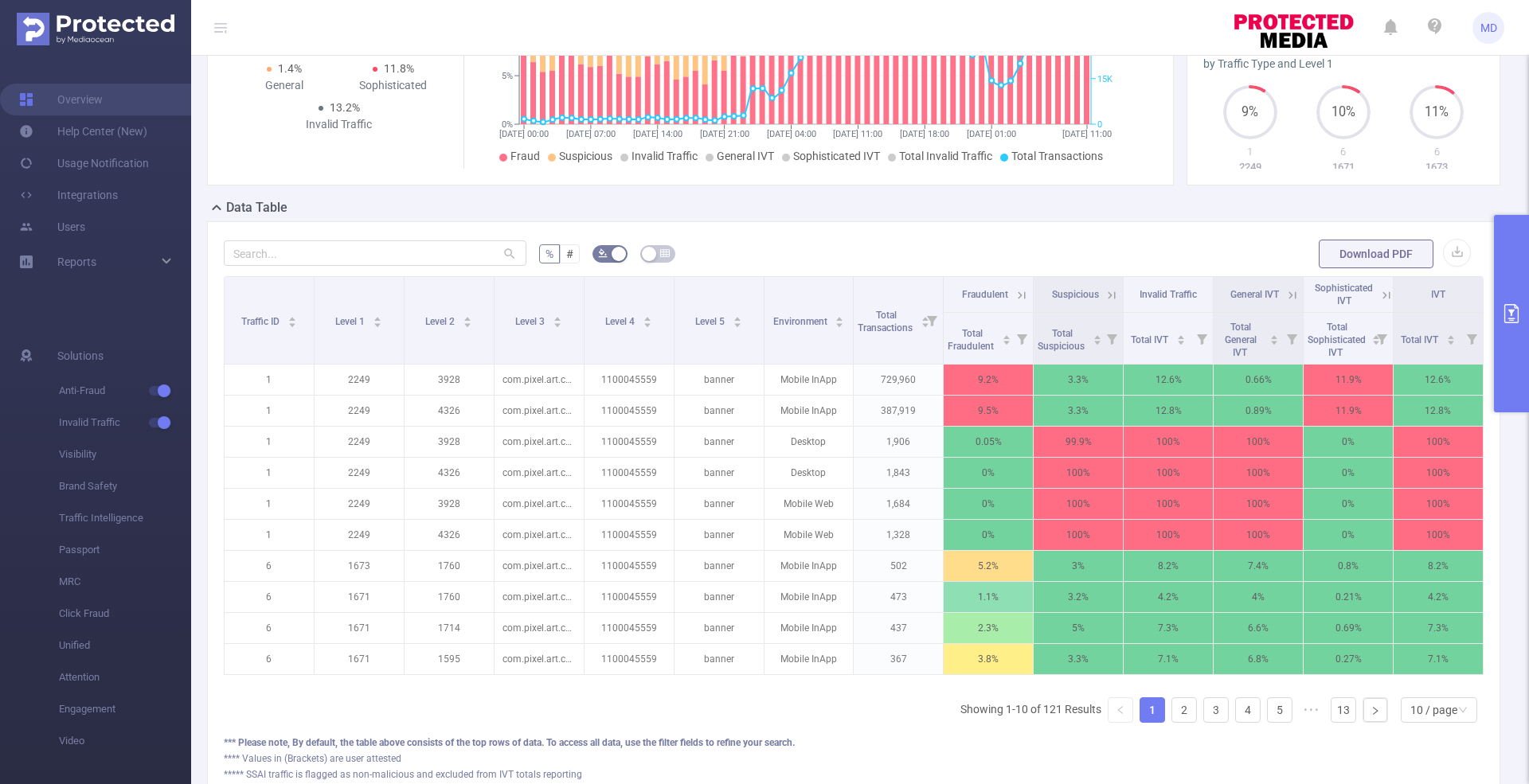
scroll to position [302, 0]
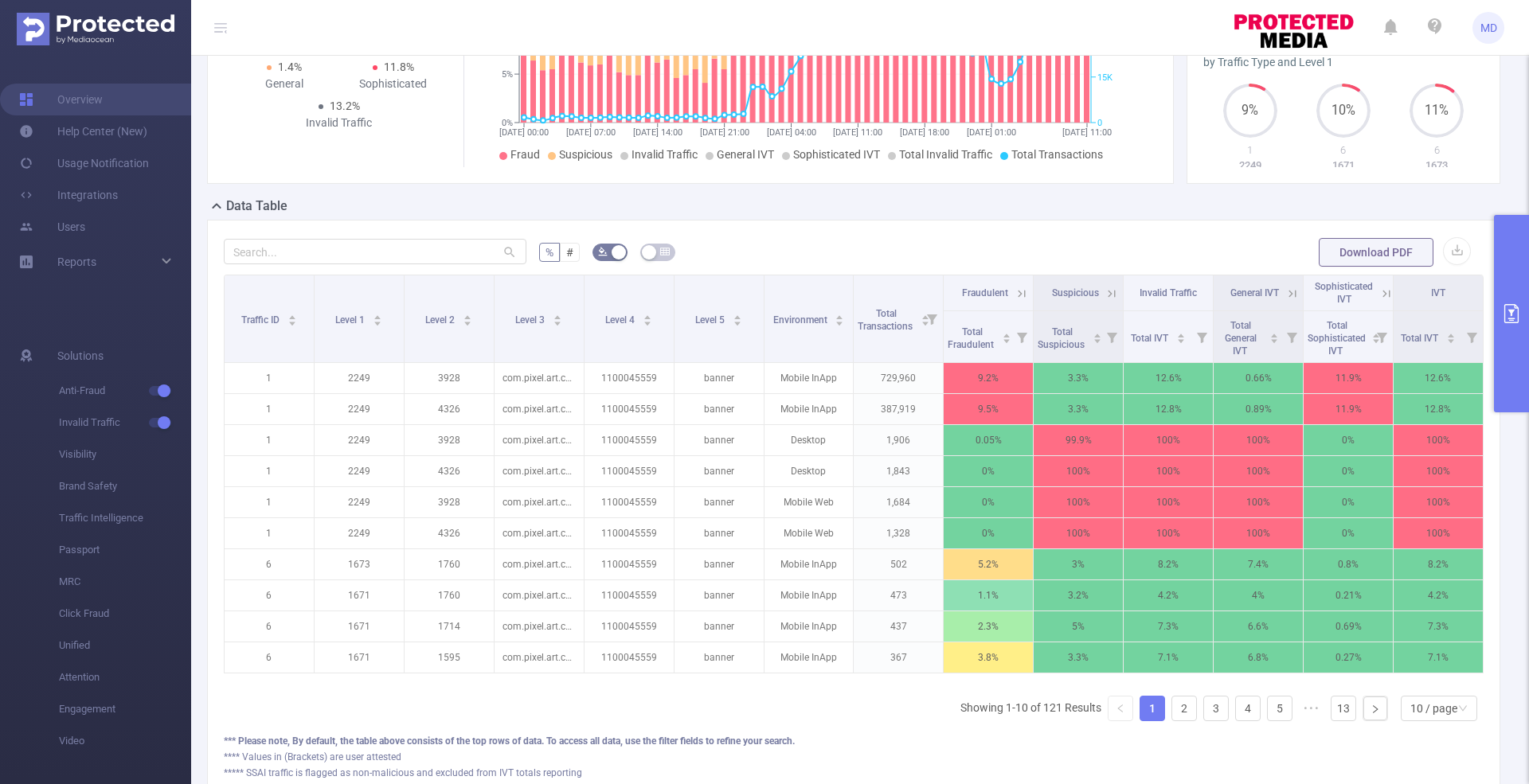
click at [1014, 292] on icon at bounding box center [1021, 294] width 15 height 15
click at [1007, 292] on th "Fraudulent" at bounding box center [988, 294] width 90 height 36
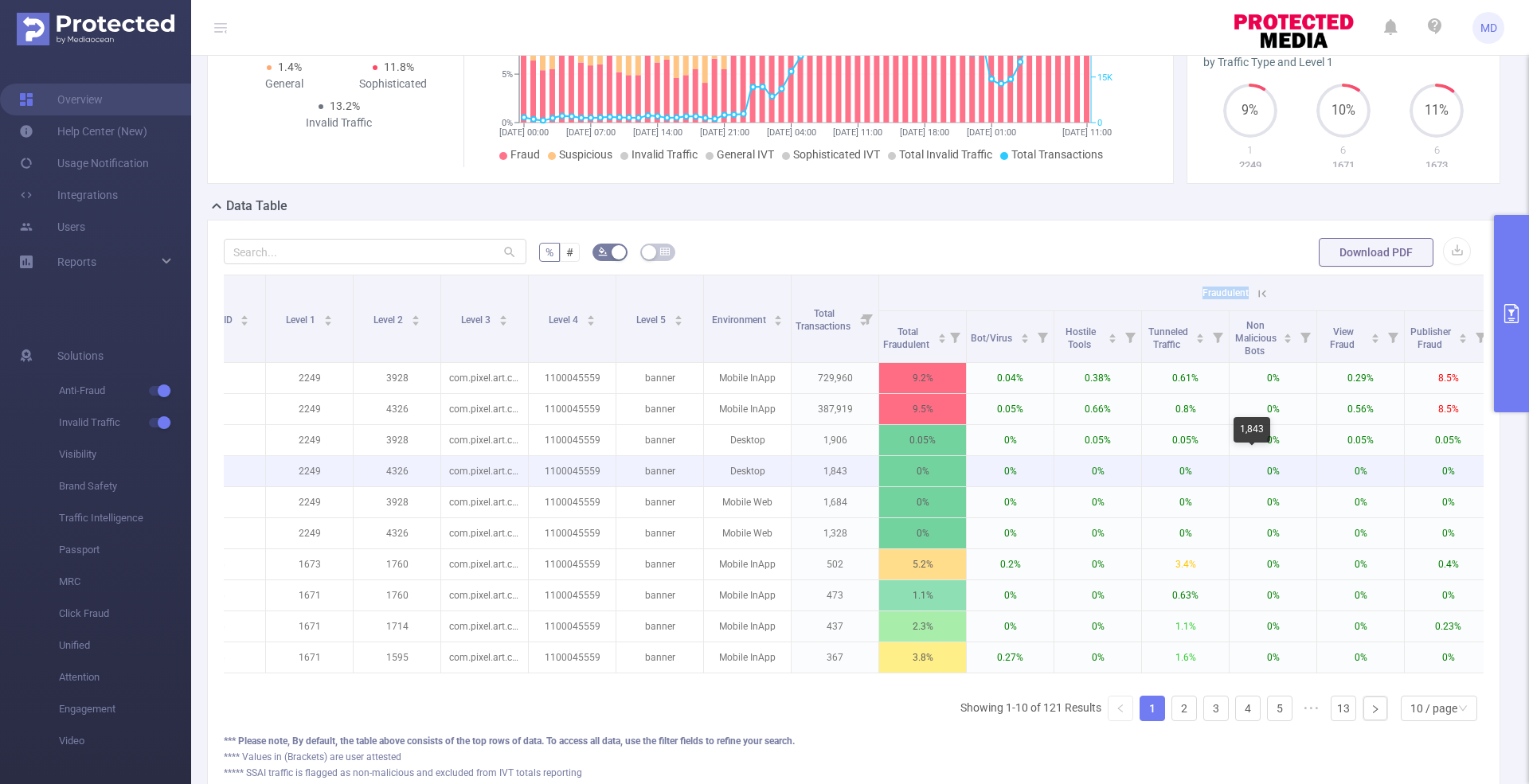
scroll to position [0, 45]
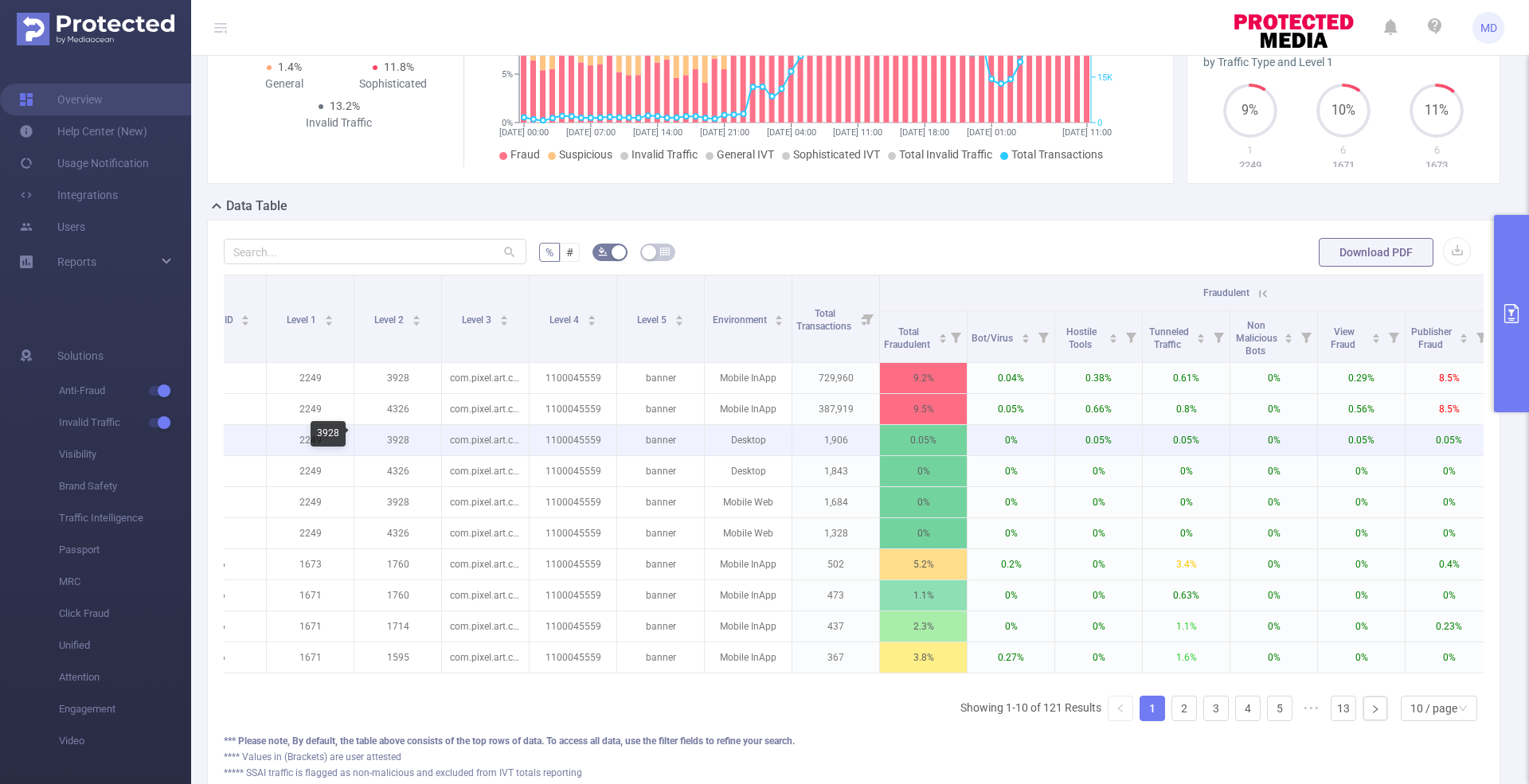
click at [392, 437] on p "3928" at bounding box center [397, 440] width 86 height 30
copy p "3928"
